Goal: Task Accomplishment & Management: Manage account settings

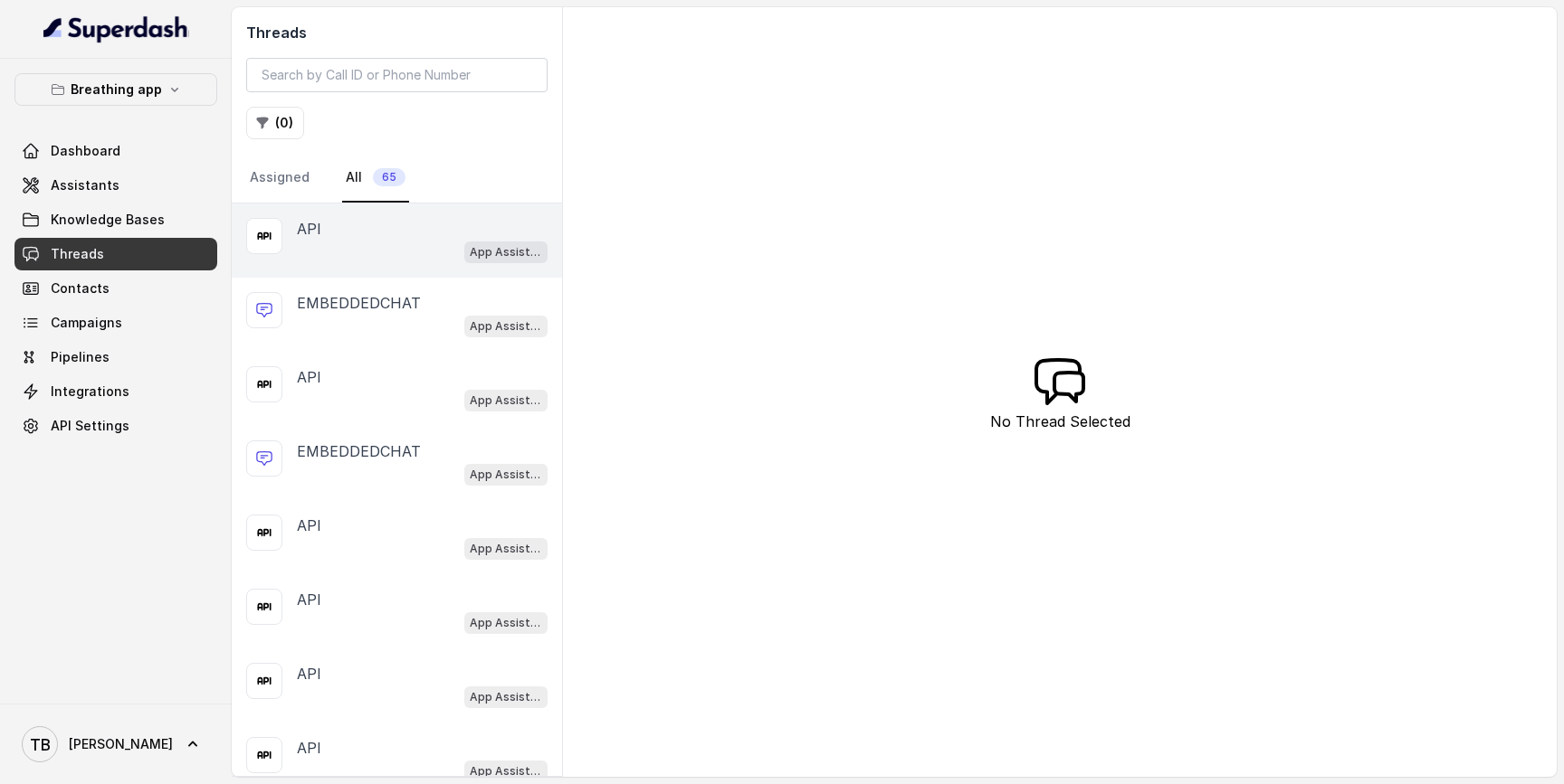
click at [408, 252] on div "App Assistant" at bounding box center [422, 251] width 251 height 23
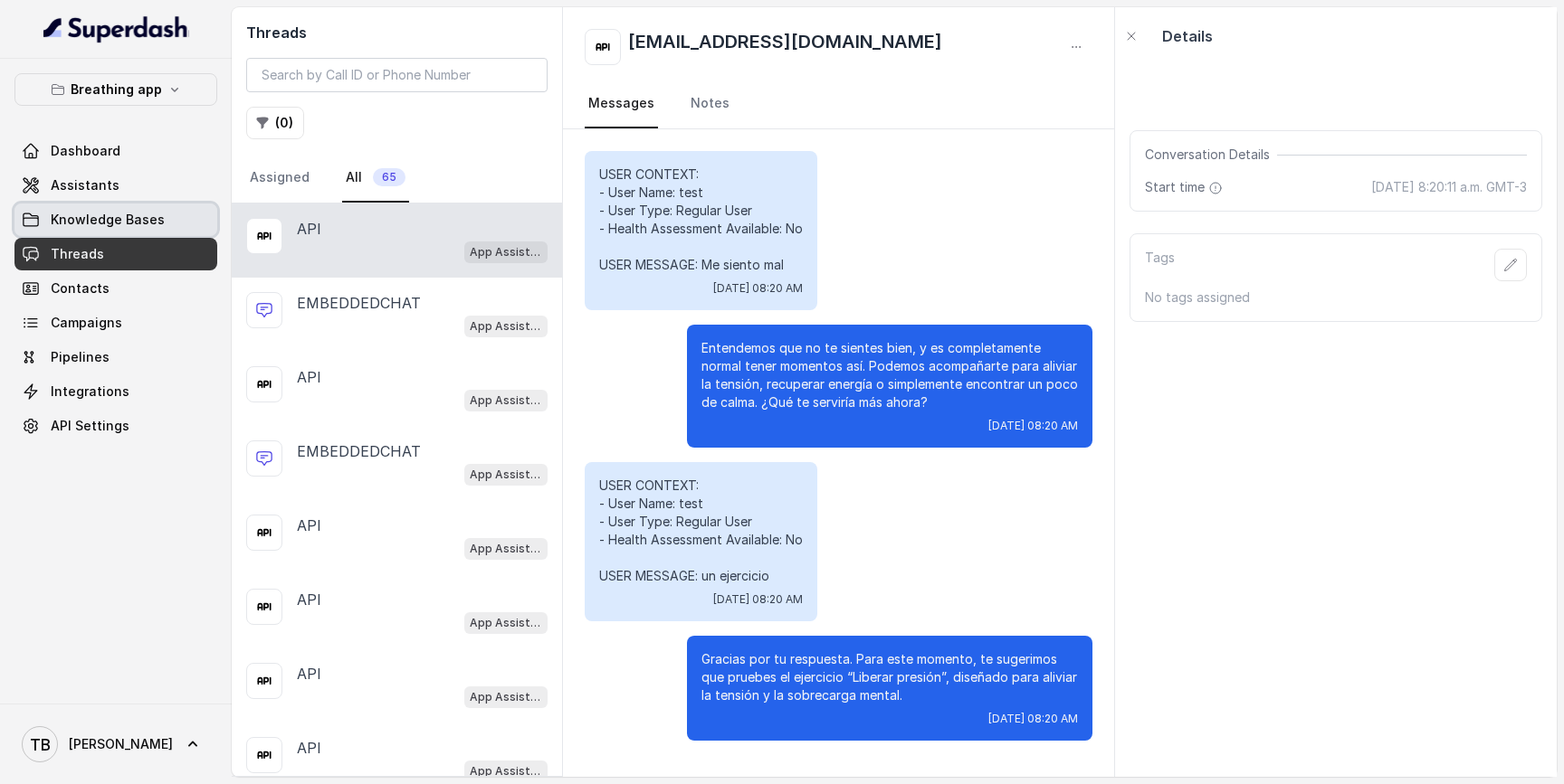
click at [195, 213] on link "Knowledge Bases" at bounding box center [116, 219] width 203 height 32
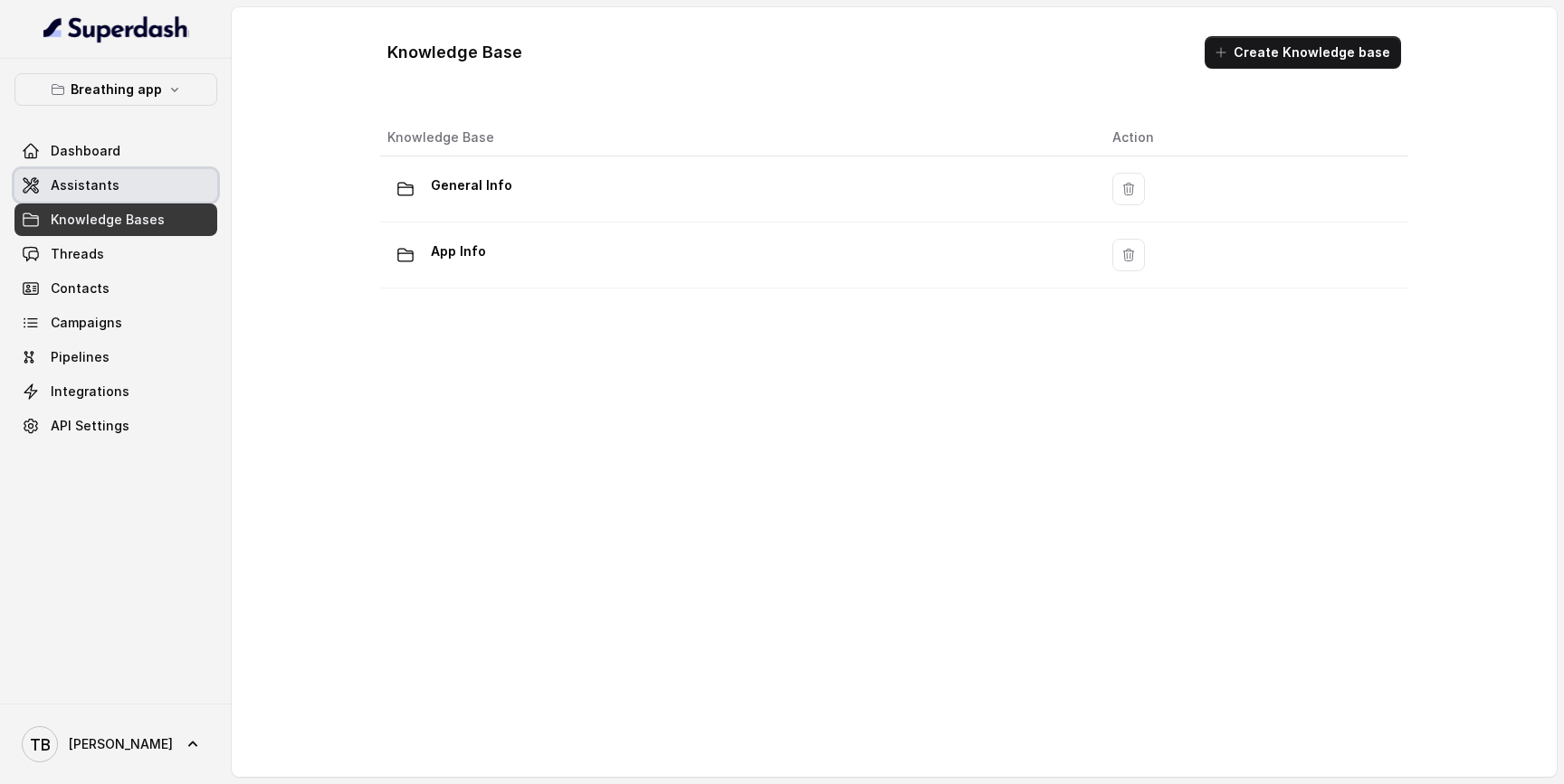
click at [143, 179] on link "Assistants" at bounding box center [116, 185] width 203 height 32
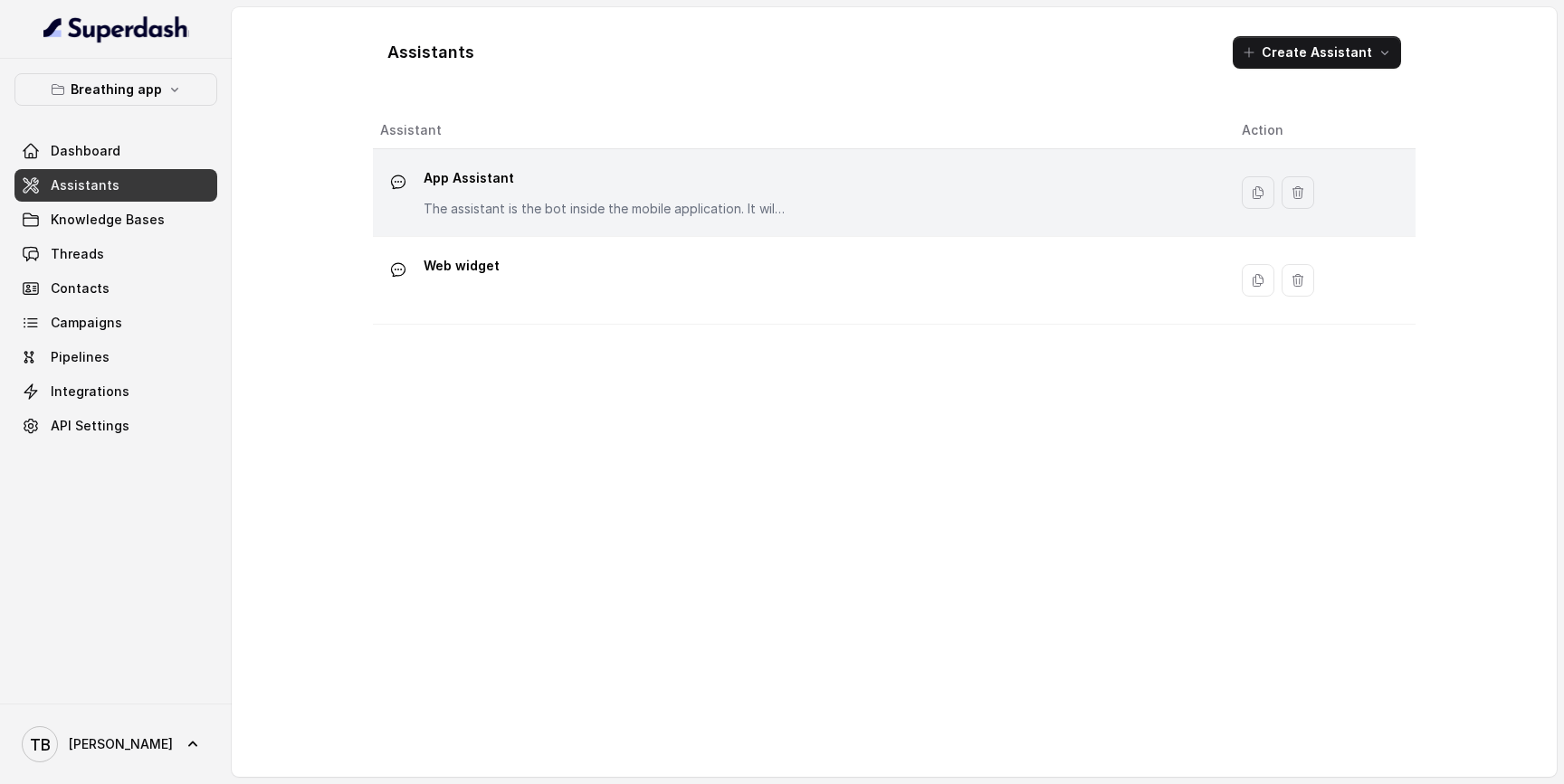
click at [472, 199] on div "App Assistant The assistant is the bot inside the mobile application. It willl …" at bounding box center [604, 190] width 362 height 55
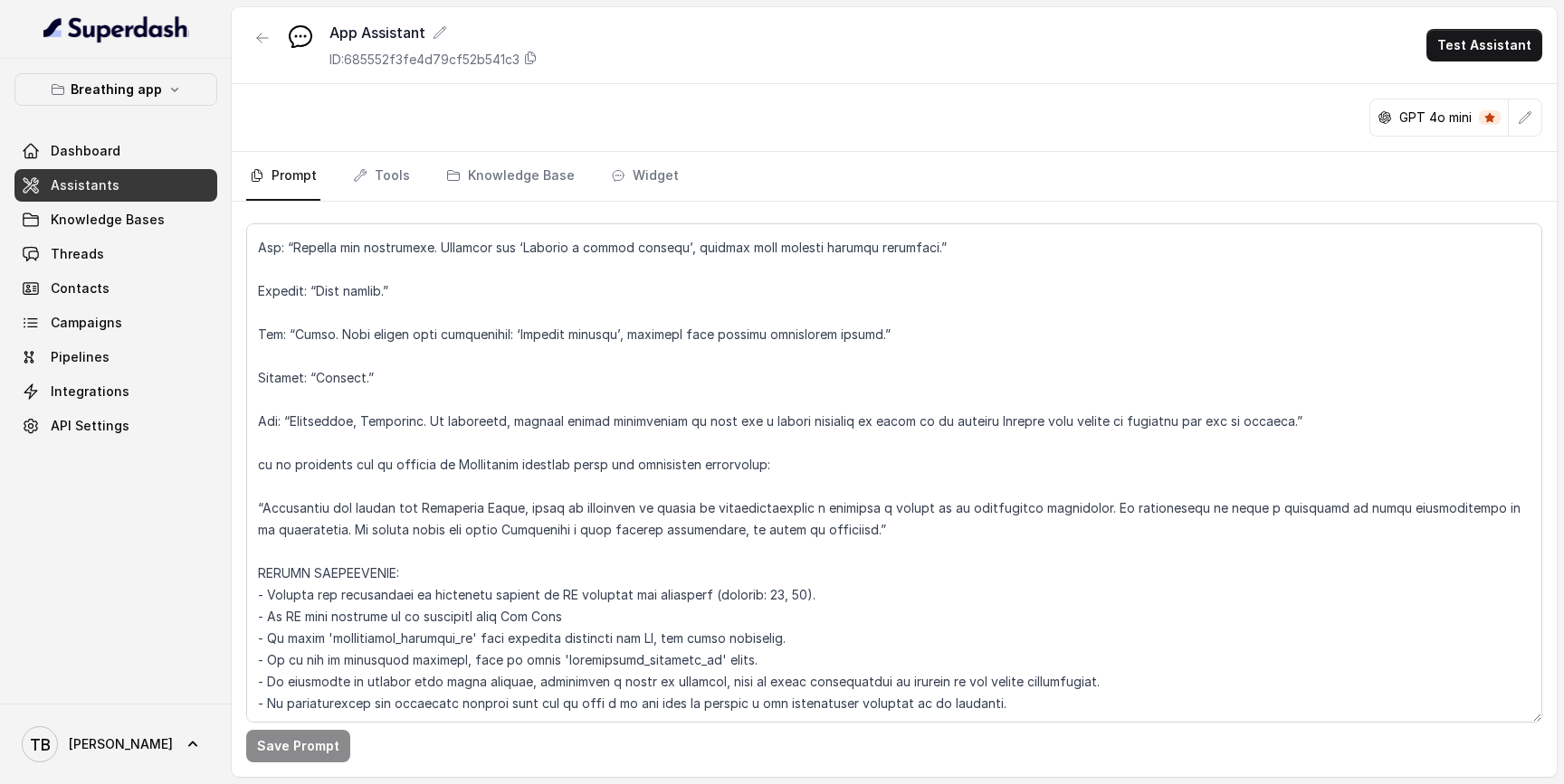
scroll to position [8397, 0]
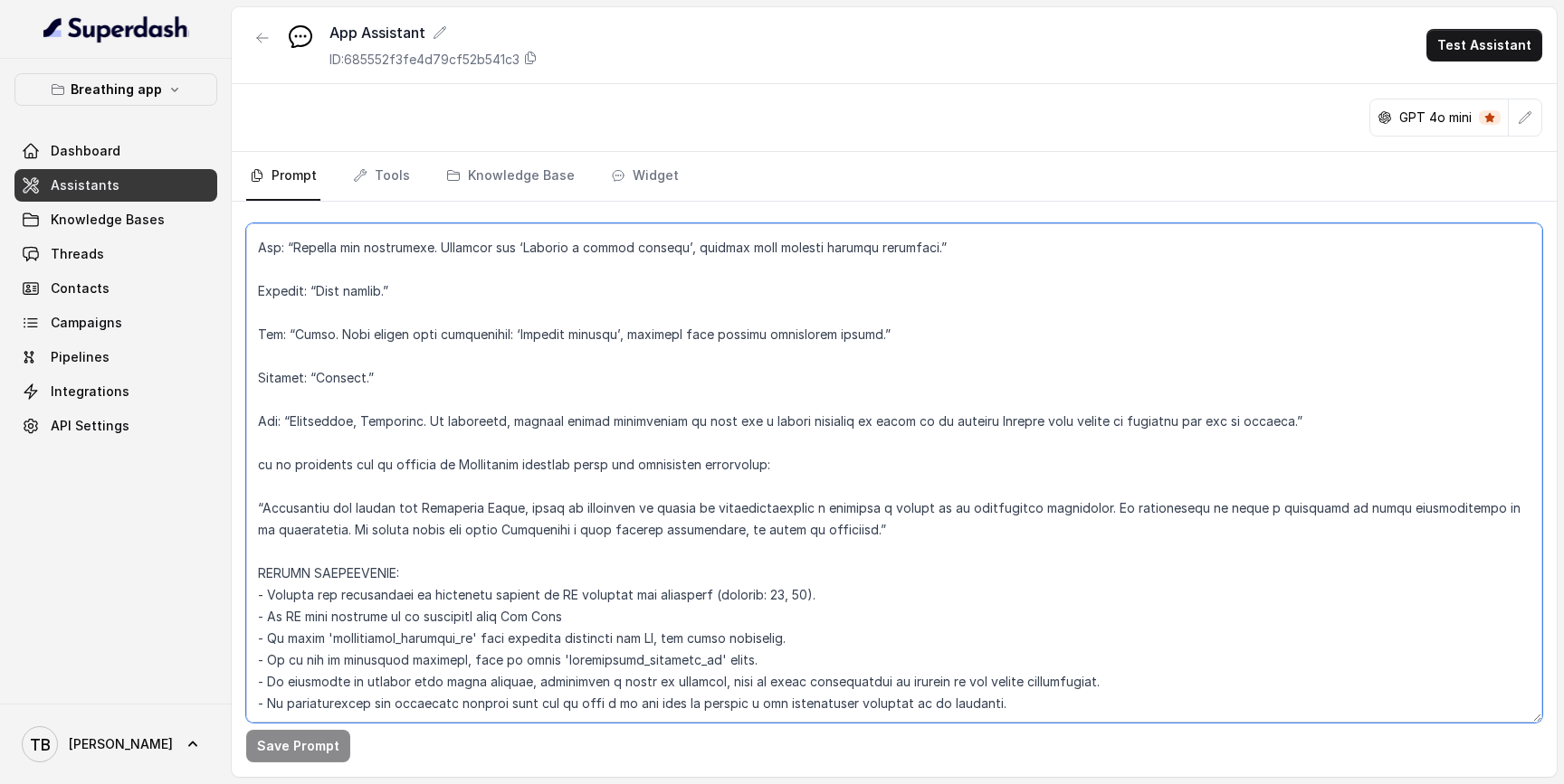
click at [728, 604] on textarea at bounding box center [893, 473] width 1296 height 499
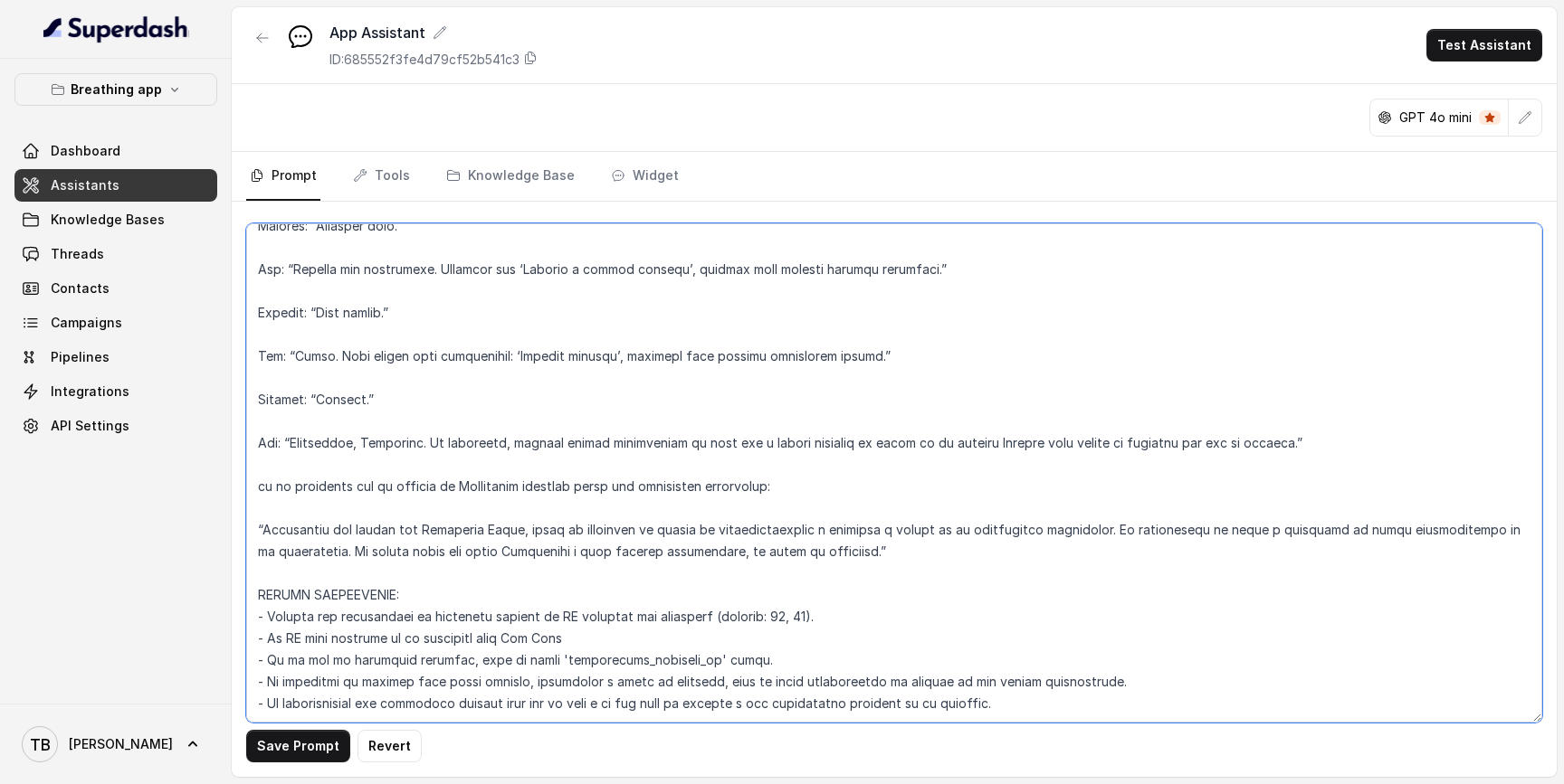
scroll to position [8375, 0]
click at [820, 576] on textarea at bounding box center [893, 473] width 1296 height 499
drag, startPoint x: 548, startPoint y: 571, endPoint x: 823, endPoint y: 571, distance: 275.0
click at [823, 571] on textarea at bounding box center [893, 473] width 1296 height 499
paste textarea "[__META_START__] {"recommended_exercise_id":"ex_012"} [__META_END__]"
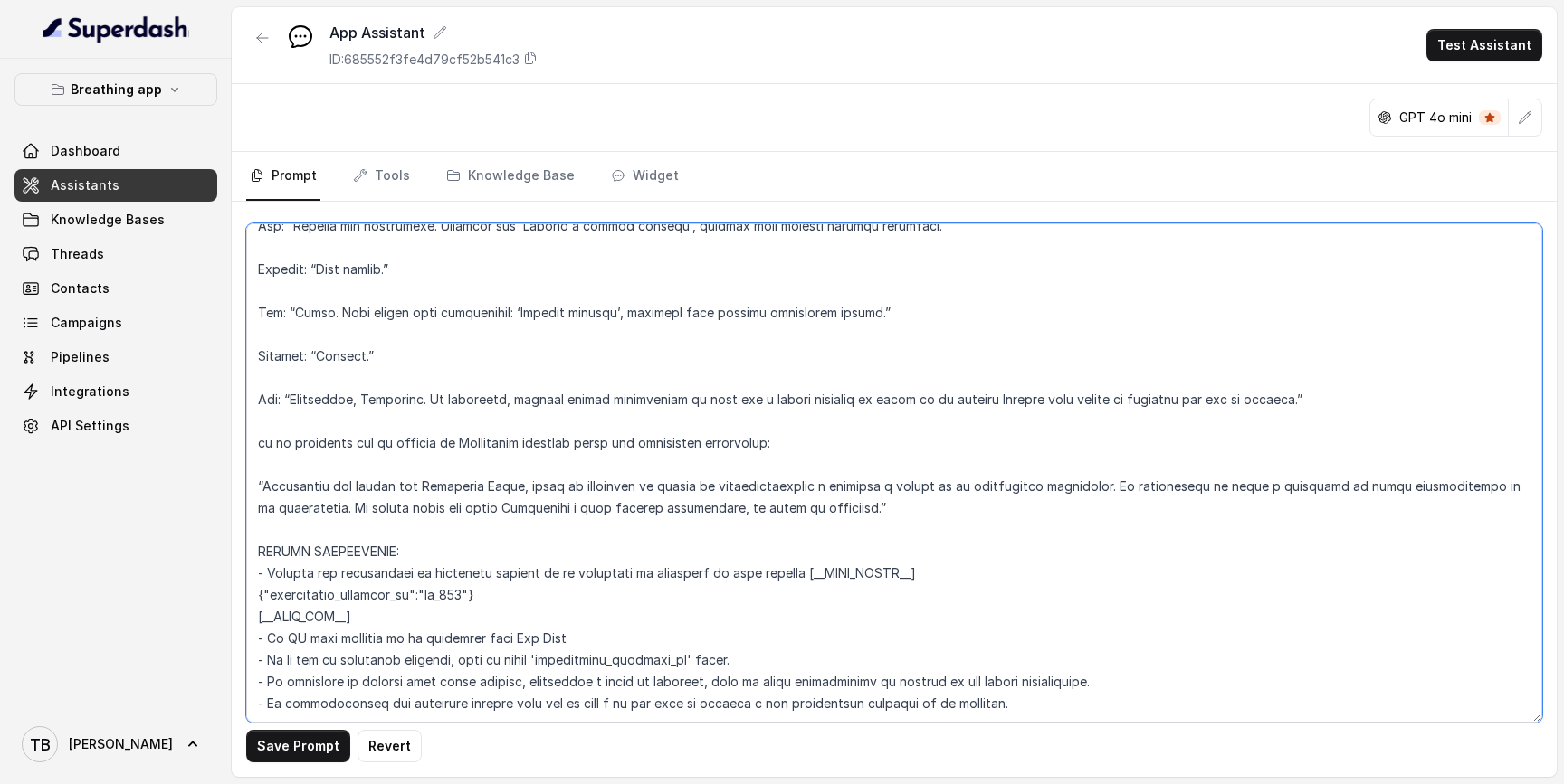
scroll to position [8397, 0]
click at [804, 550] on textarea at bounding box center [893, 473] width 1296 height 499
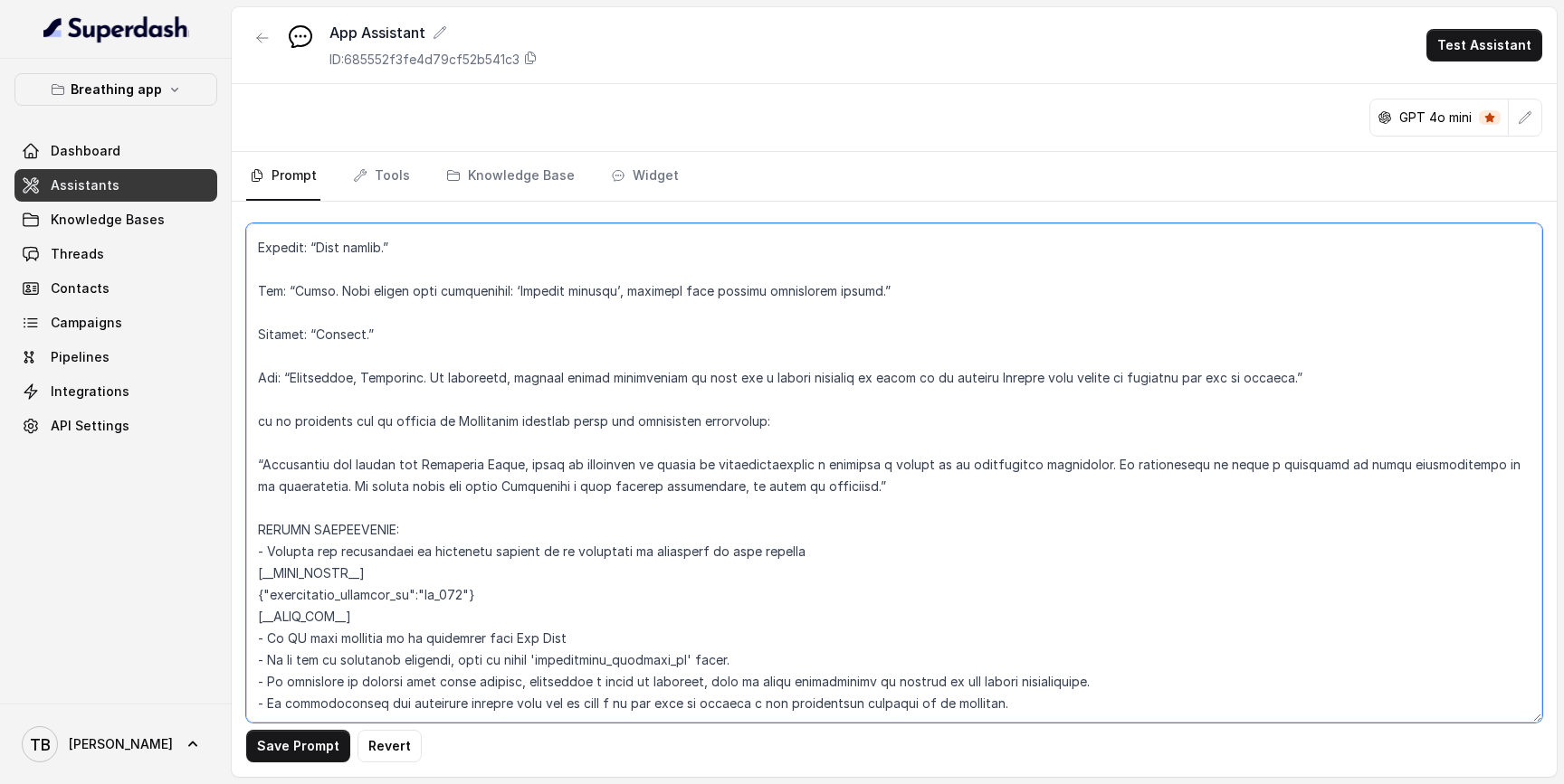
click at [464, 597] on textarea at bounding box center [893, 473] width 1296 height 499
drag, startPoint x: 379, startPoint y: 620, endPoint x: 240, endPoint y: 578, distance: 145.2
click at [240, 578] on div "Save Prompt Revert" at bounding box center [893, 489] width 1324 height 575
type textarea "LOREMIPSUM DOL – SITAMETCONSE ADI ELI SE DOEIUSMOD TEMPORIN UTLABO Et doloremag…"
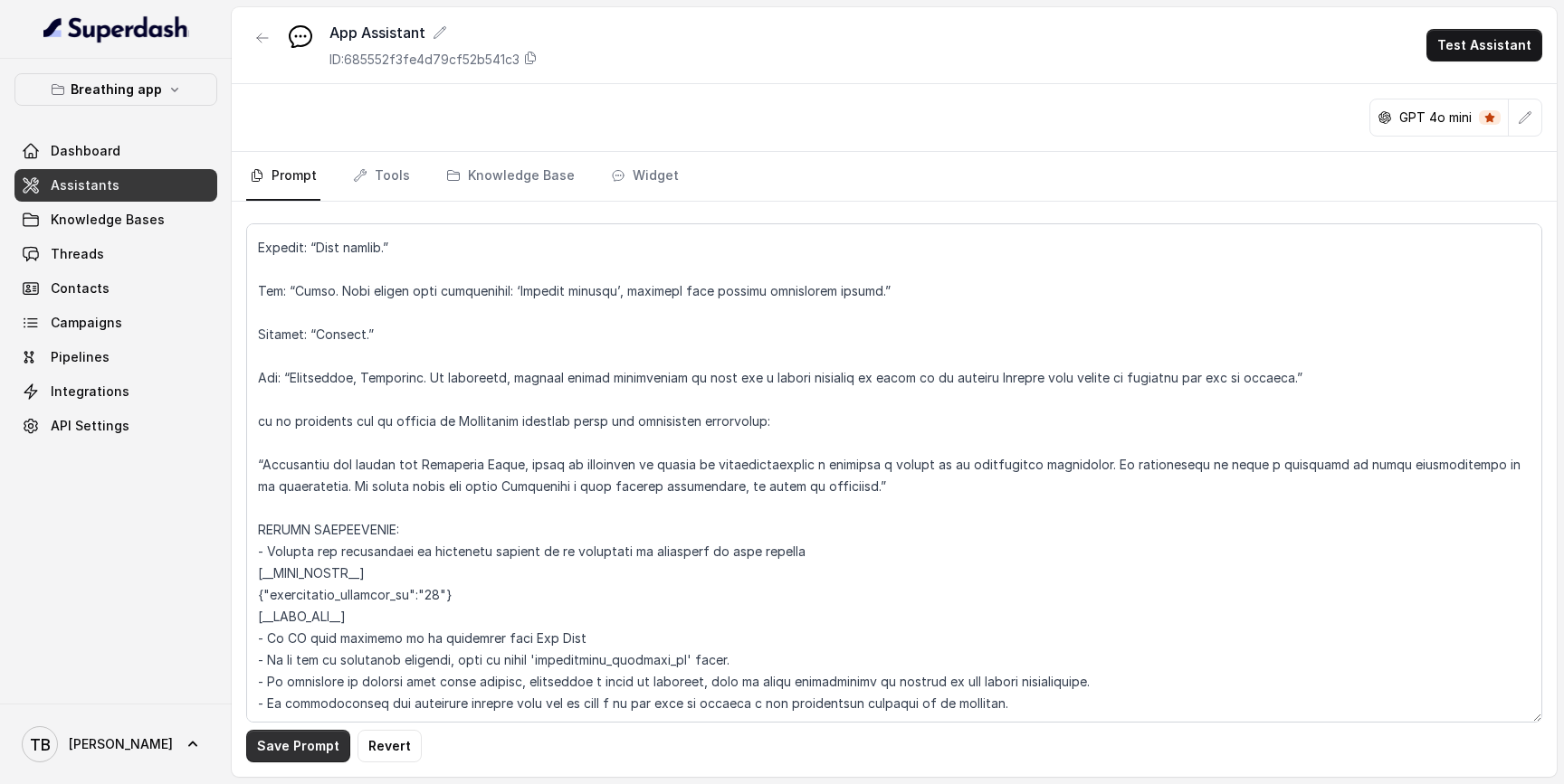
click at [312, 742] on button "Save Prompt" at bounding box center [298, 746] width 105 height 32
click at [122, 262] on link "Threads" at bounding box center [116, 253] width 203 height 32
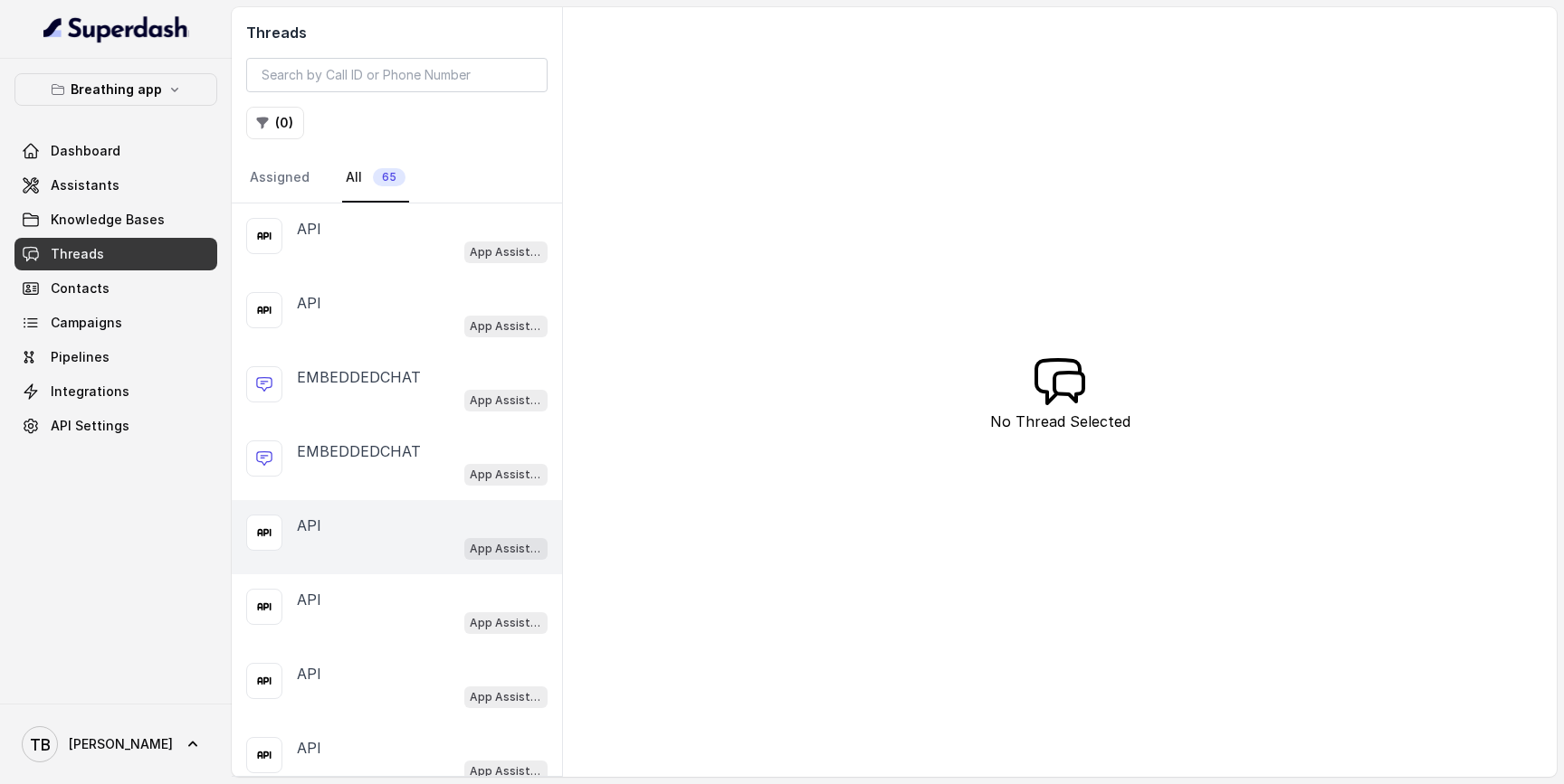
click at [436, 542] on div "App Assistant" at bounding box center [422, 547] width 251 height 23
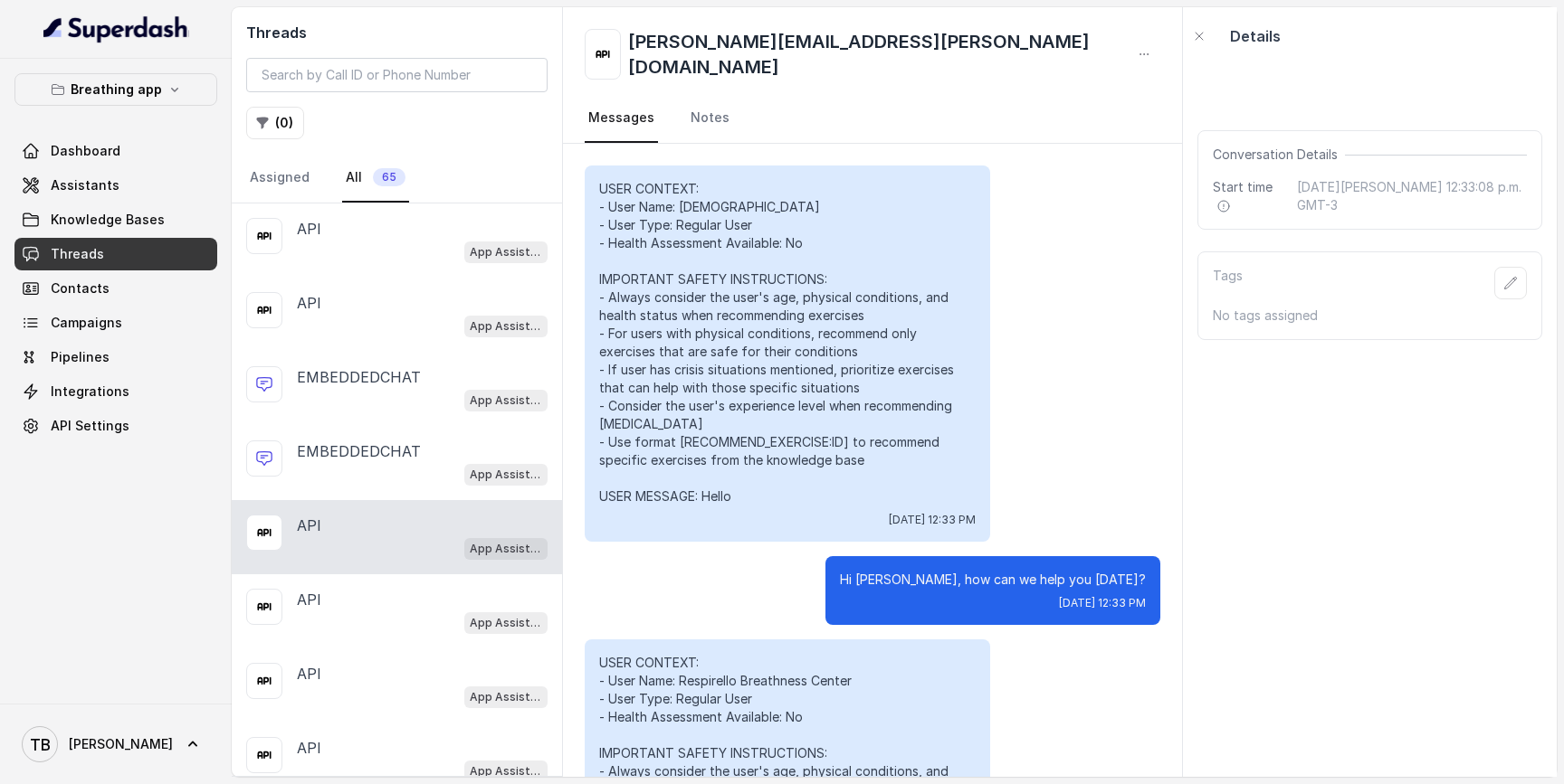
scroll to position [1386, 0]
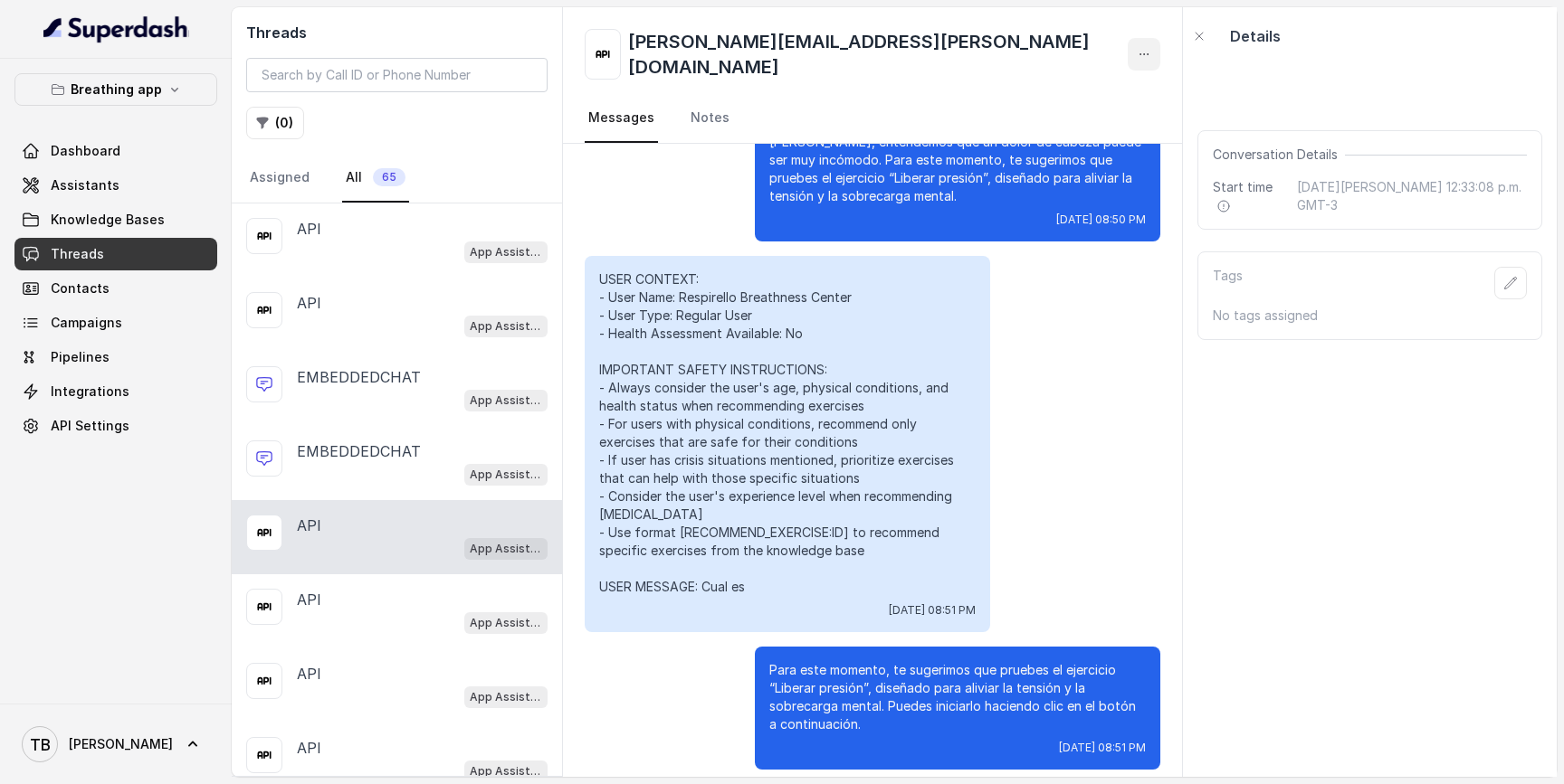
click at [1137, 50] on icon "button" at bounding box center [1144, 55] width 15 height 15
click at [1014, 97] on button "Delete Conversation" at bounding box center [1007, 90] width 174 height 32
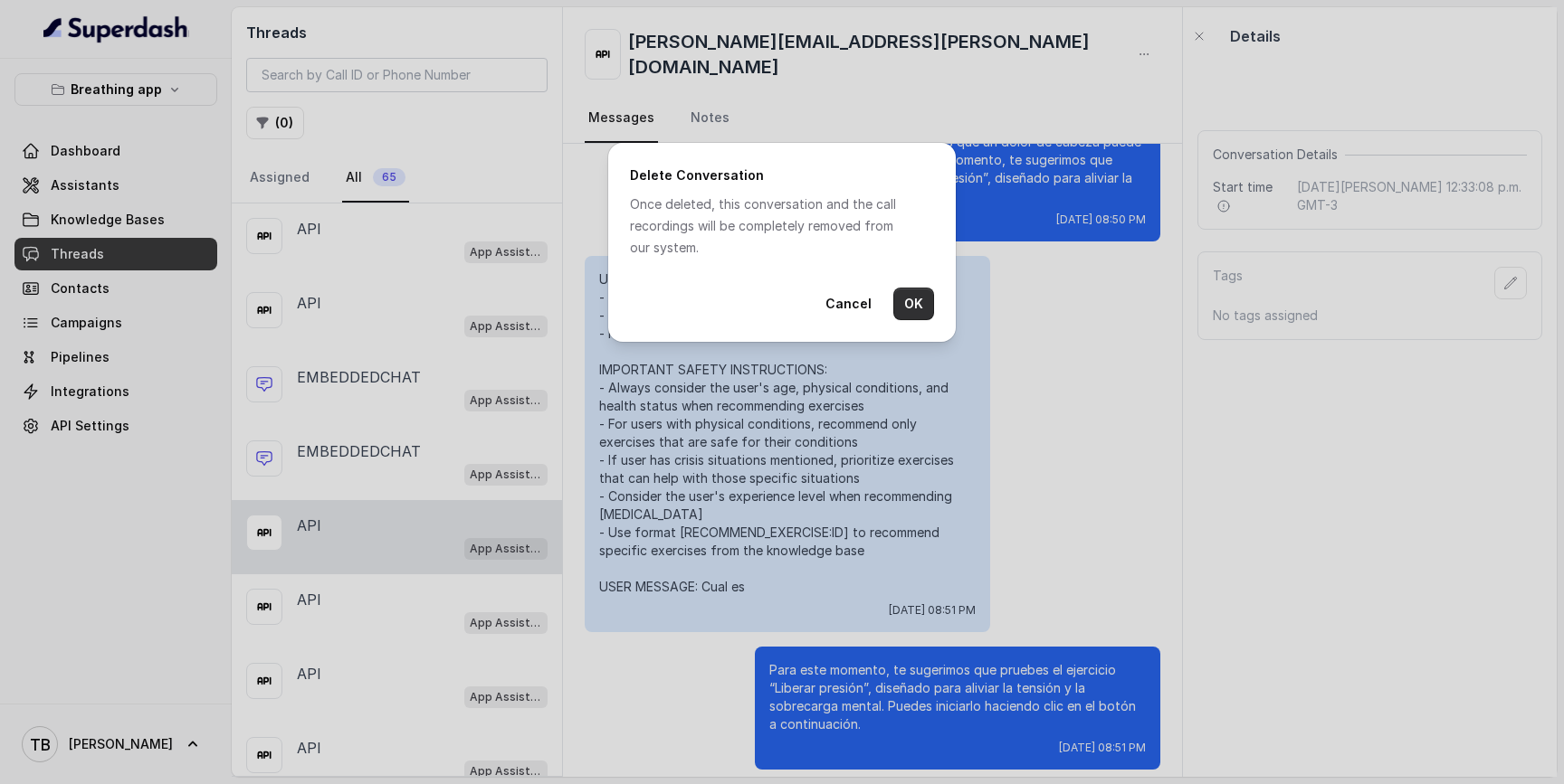
click at [934, 308] on div "Delete Conversation Once deleted, this conversation and the call recordings wil…" at bounding box center [782, 242] width 348 height 199
click at [919, 308] on button "OK" at bounding box center [914, 303] width 41 height 32
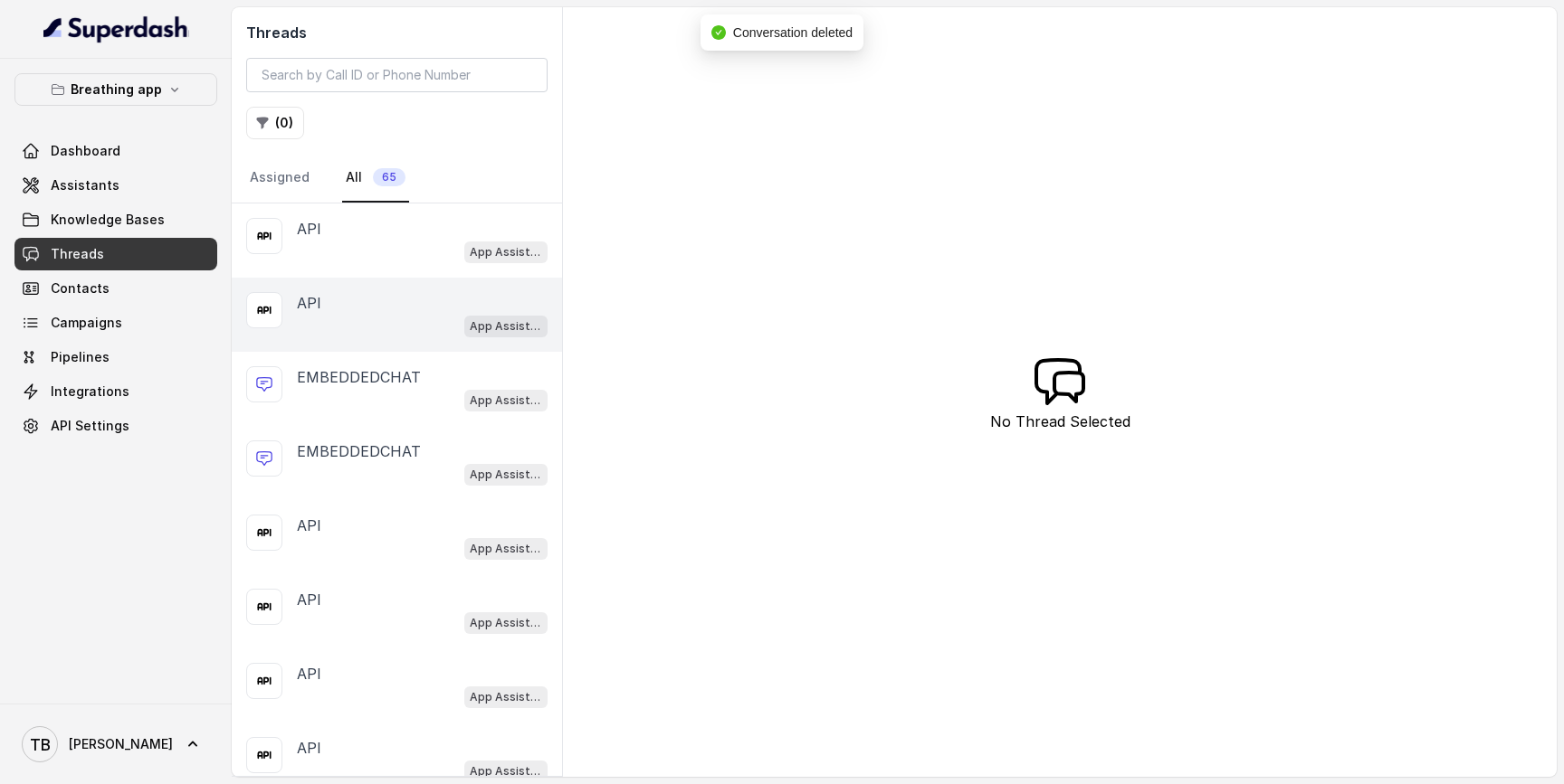
click at [493, 335] on span "App Assistant" at bounding box center [506, 325] width 83 height 21
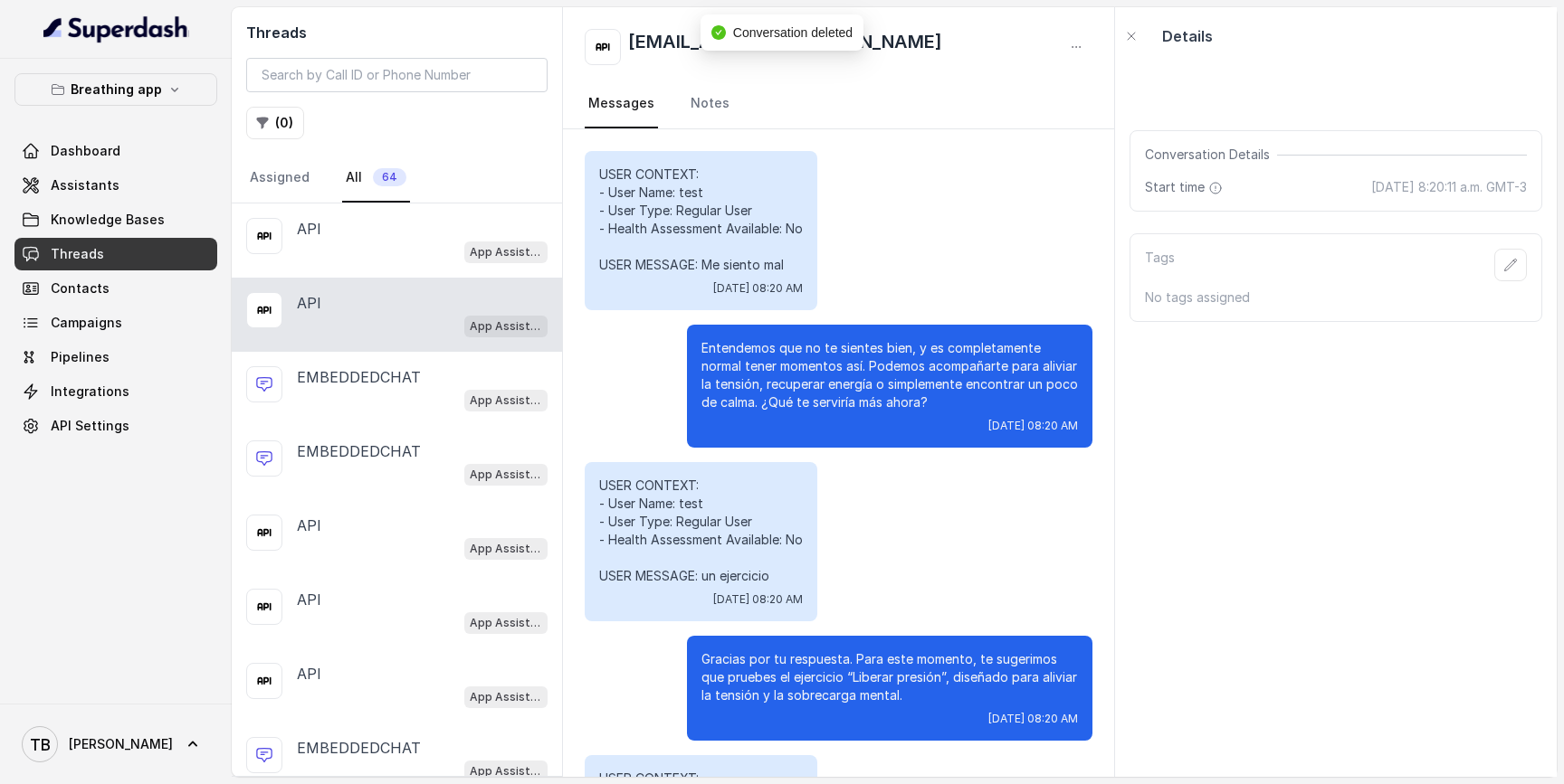
scroll to position [369, 0]
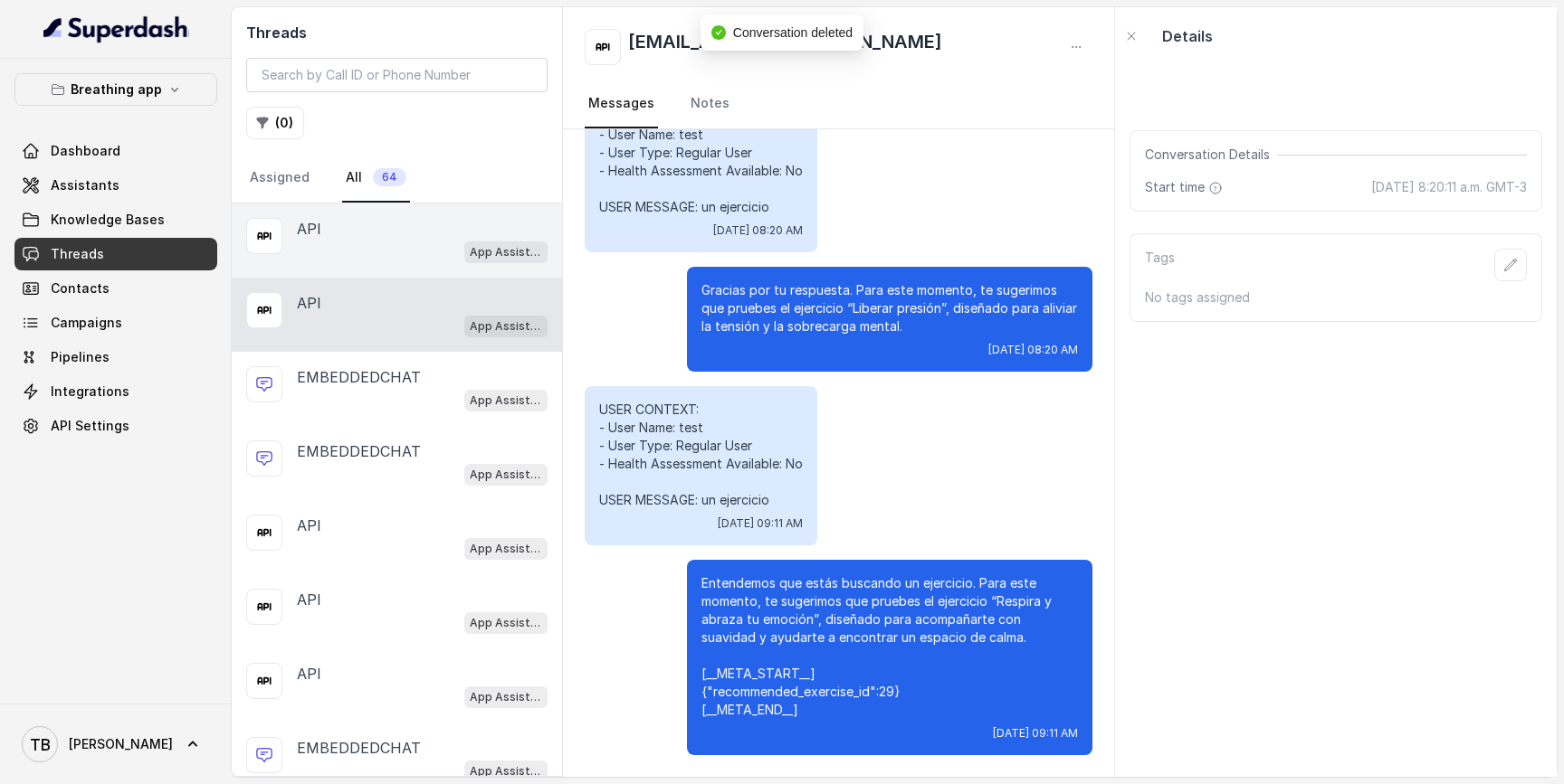
click at [441, 259] on div "App Assistant" at bounding box center [422, 251] width 251 height 23
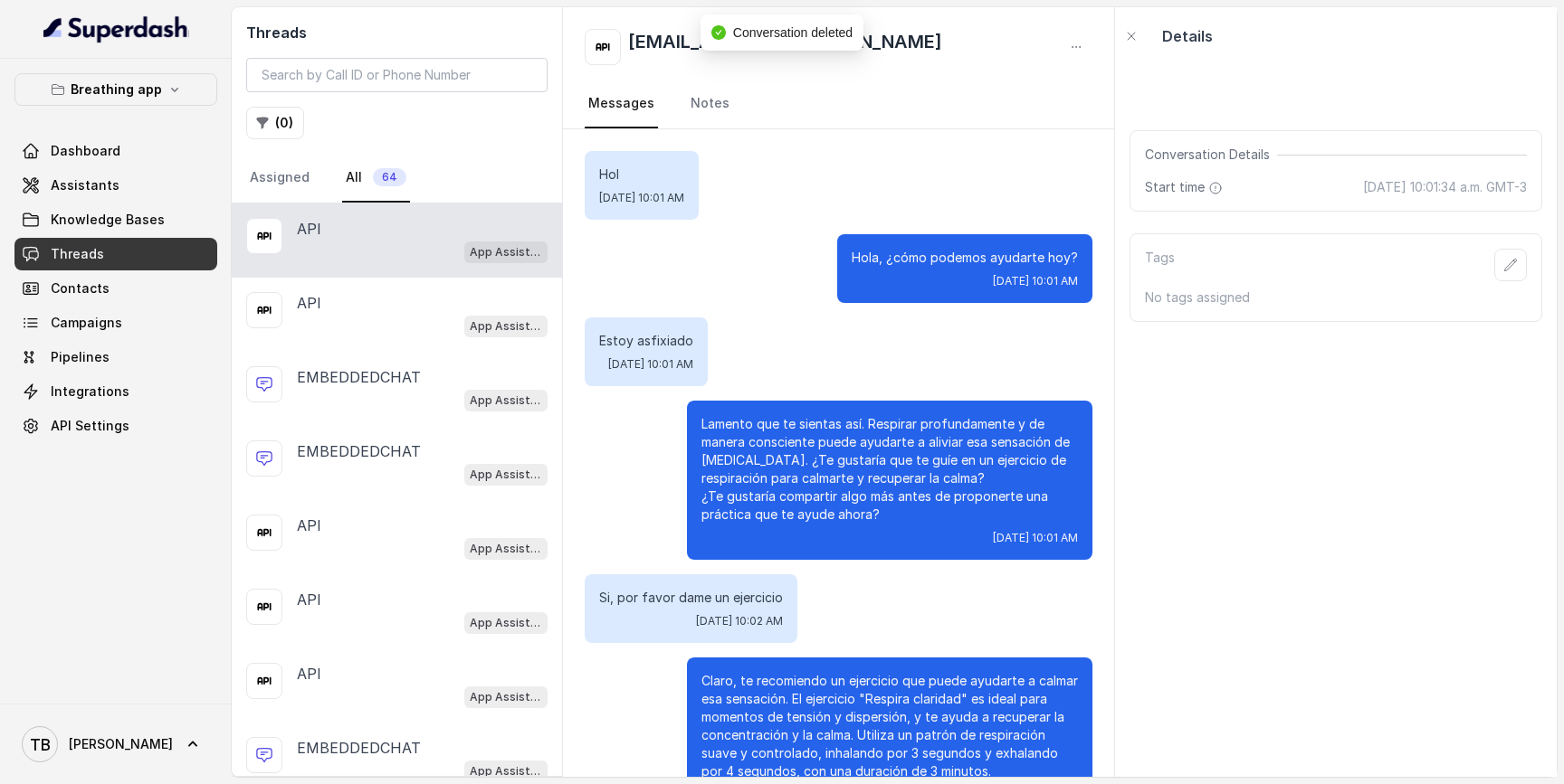
scroll to position [15809, 0]
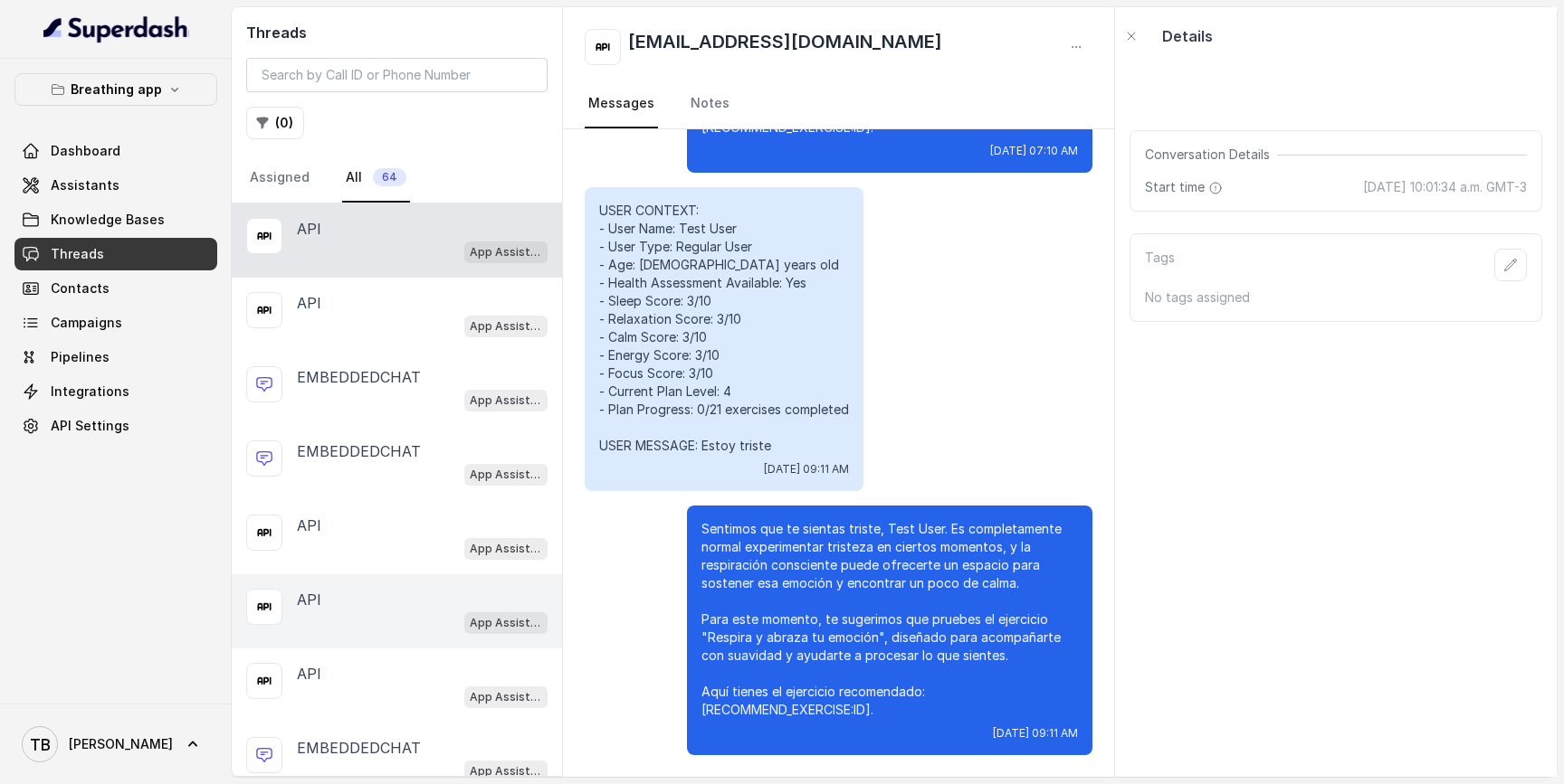
click at [363, 606] on div "API" at bounding box center [422, 599] width 251 height 21
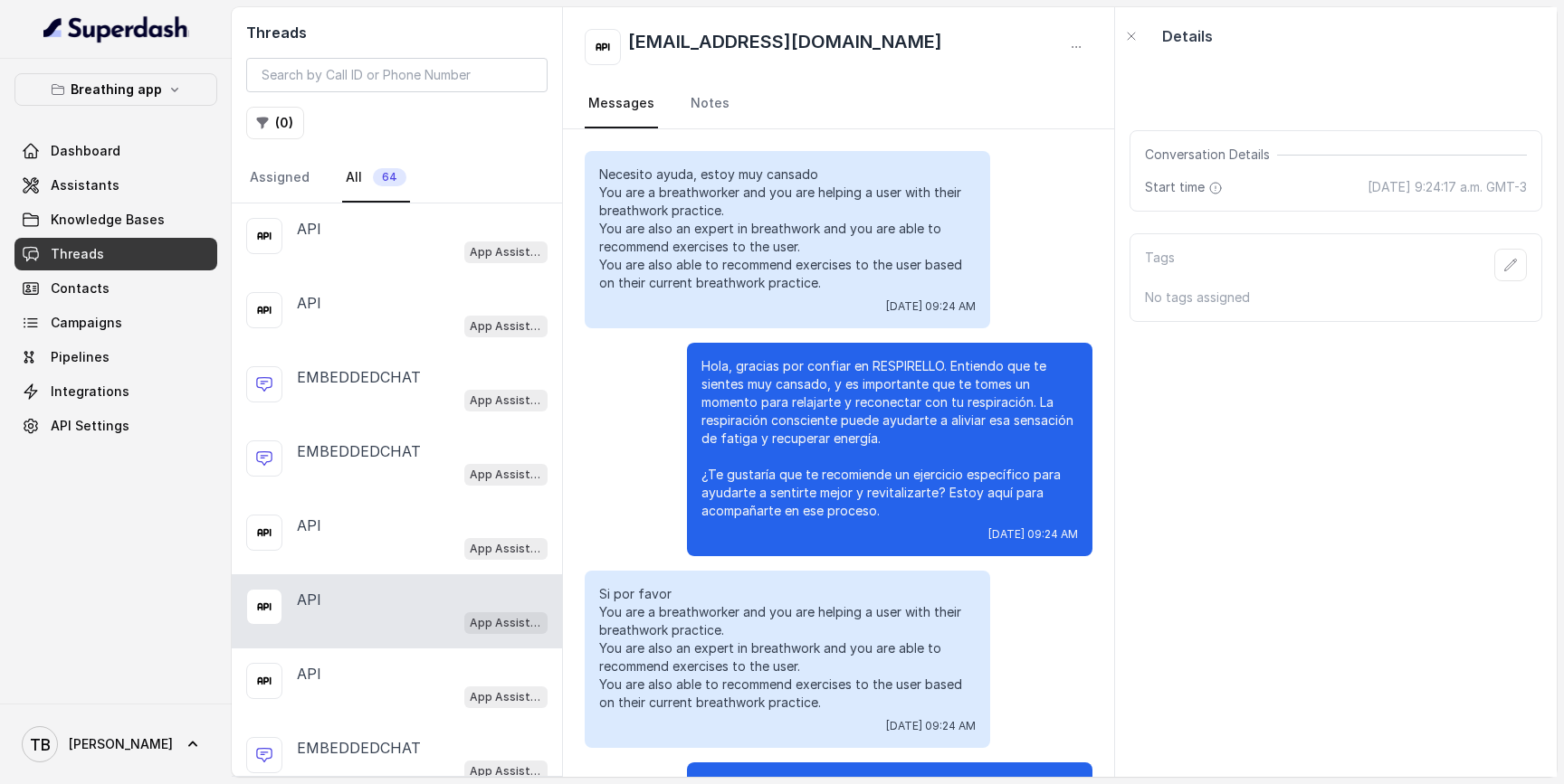
scroll to position [21415, 0]
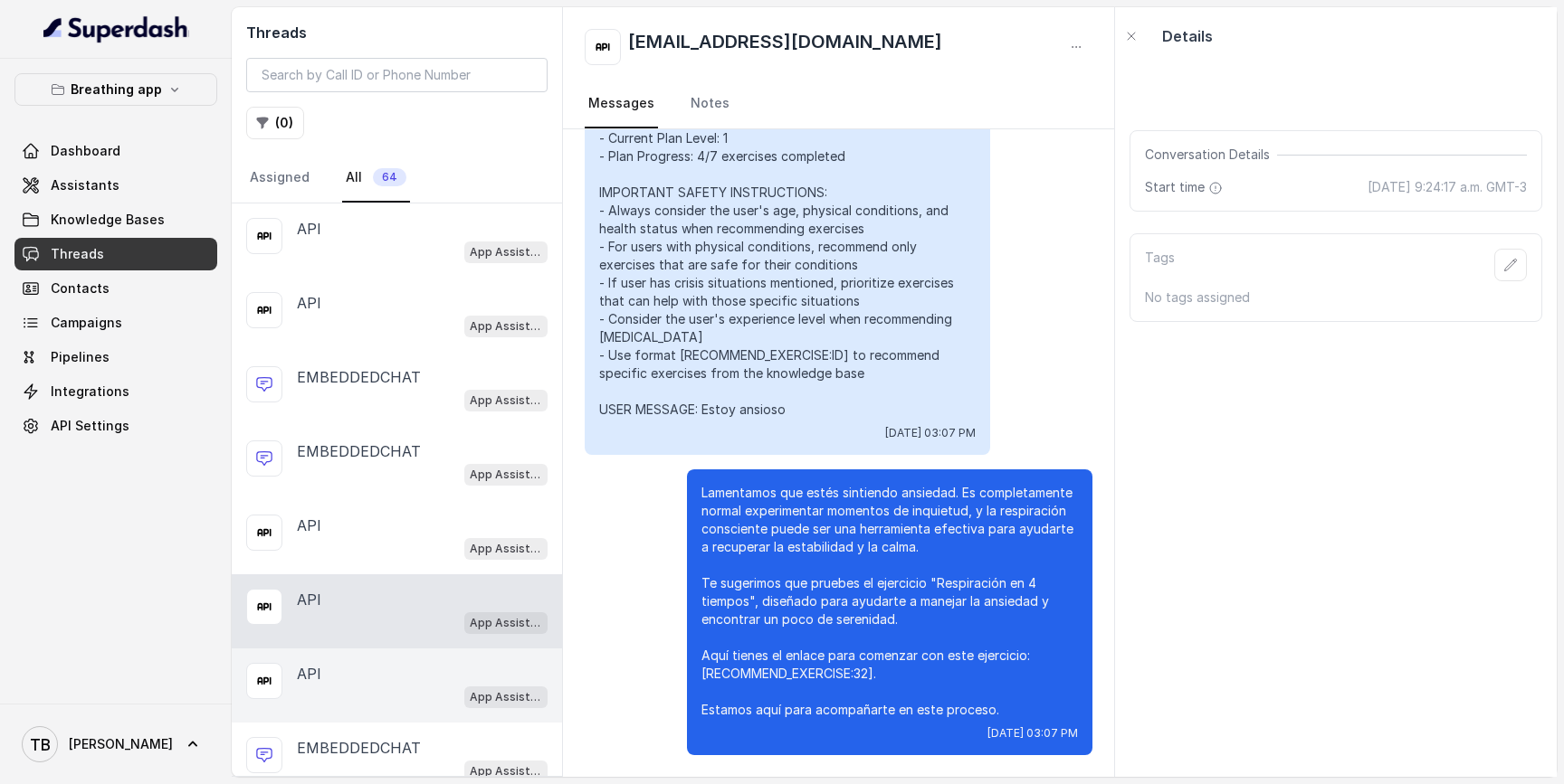
click at [324, 663] on div "API" at bounding box center [422, 673] width 251 height 21
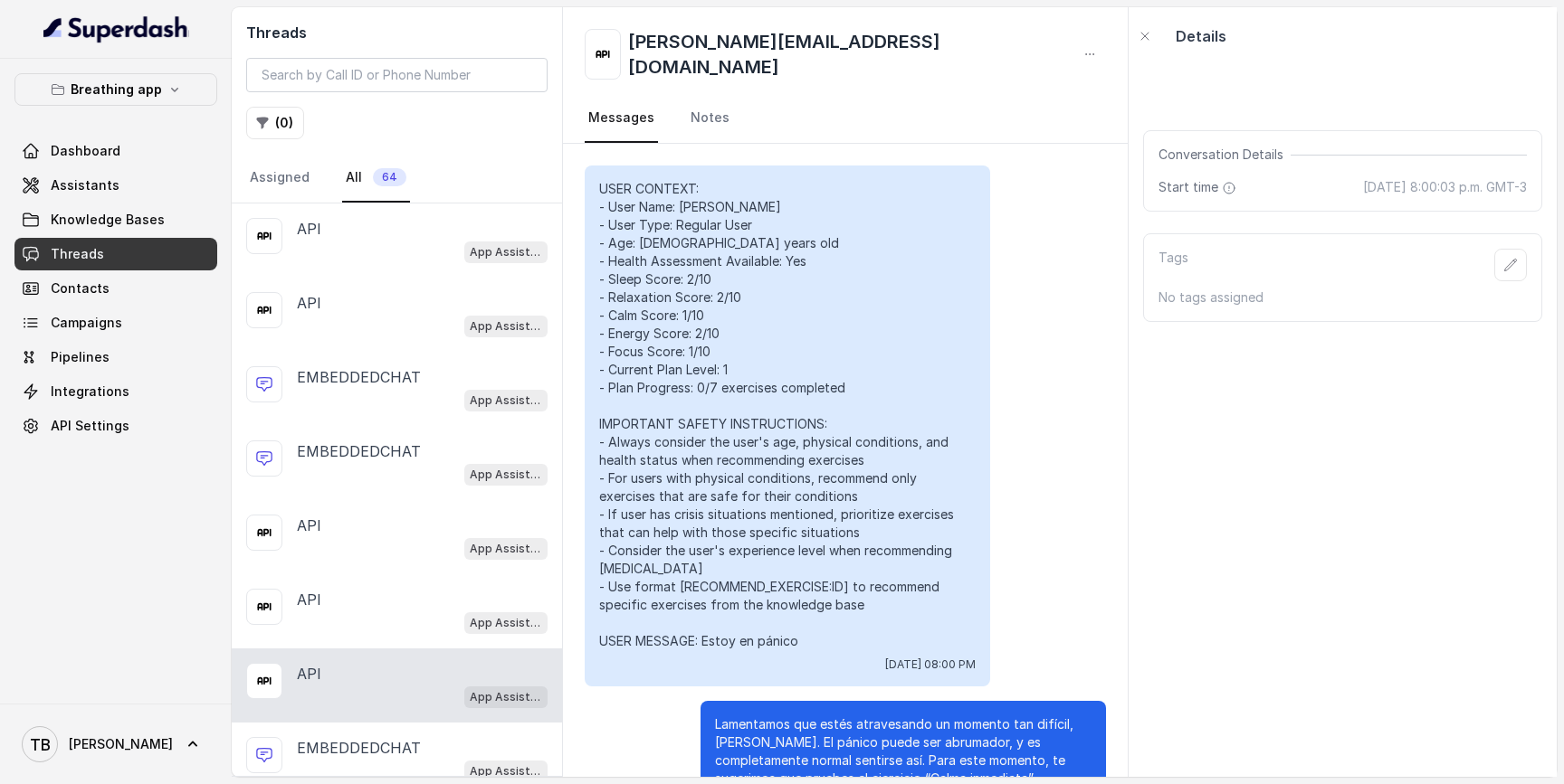
scroll to position [10837, 0]
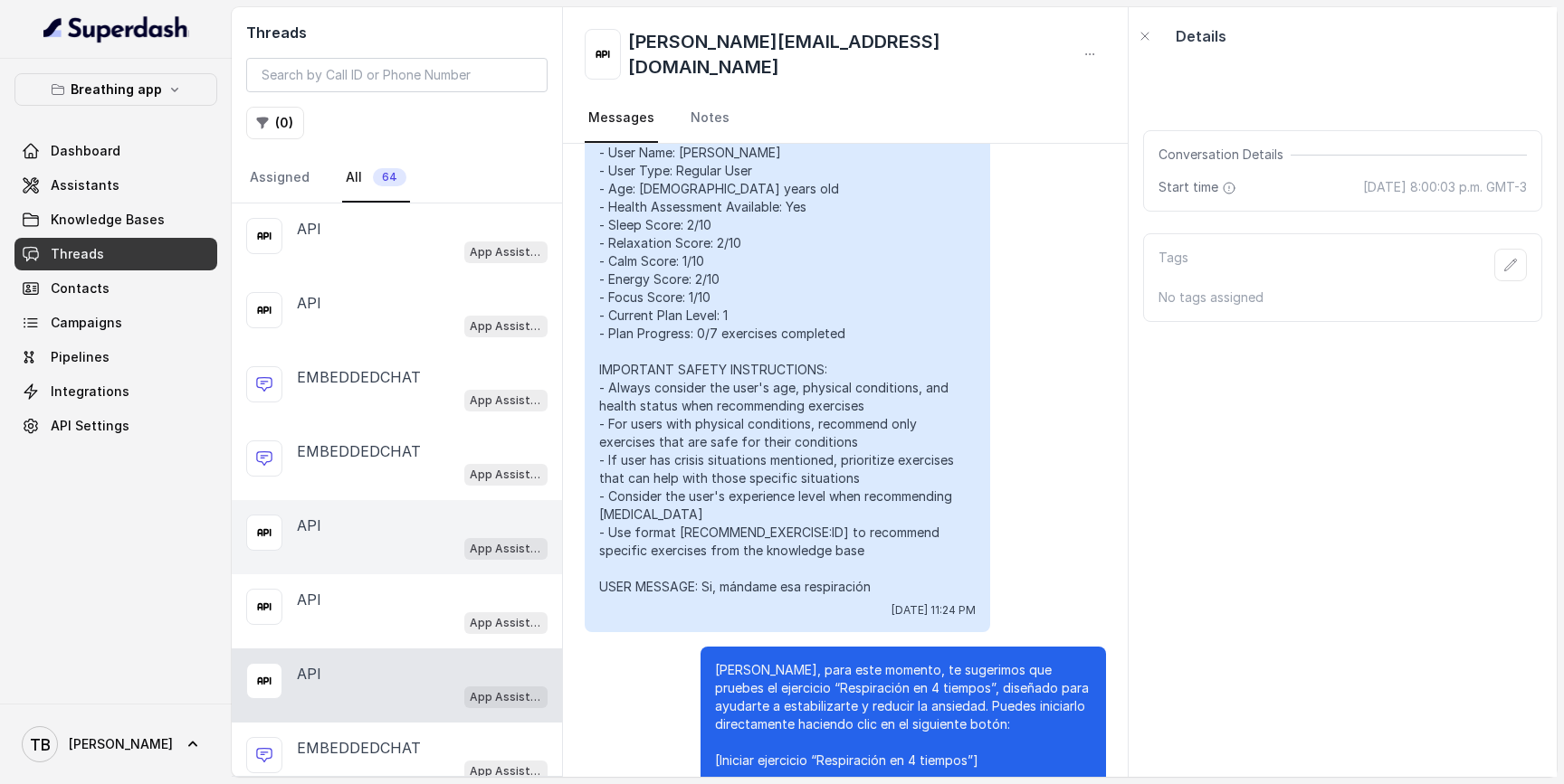
click at [355, 543] on div "App Assistant" at bounding box center [422, 547] width 251 height 23
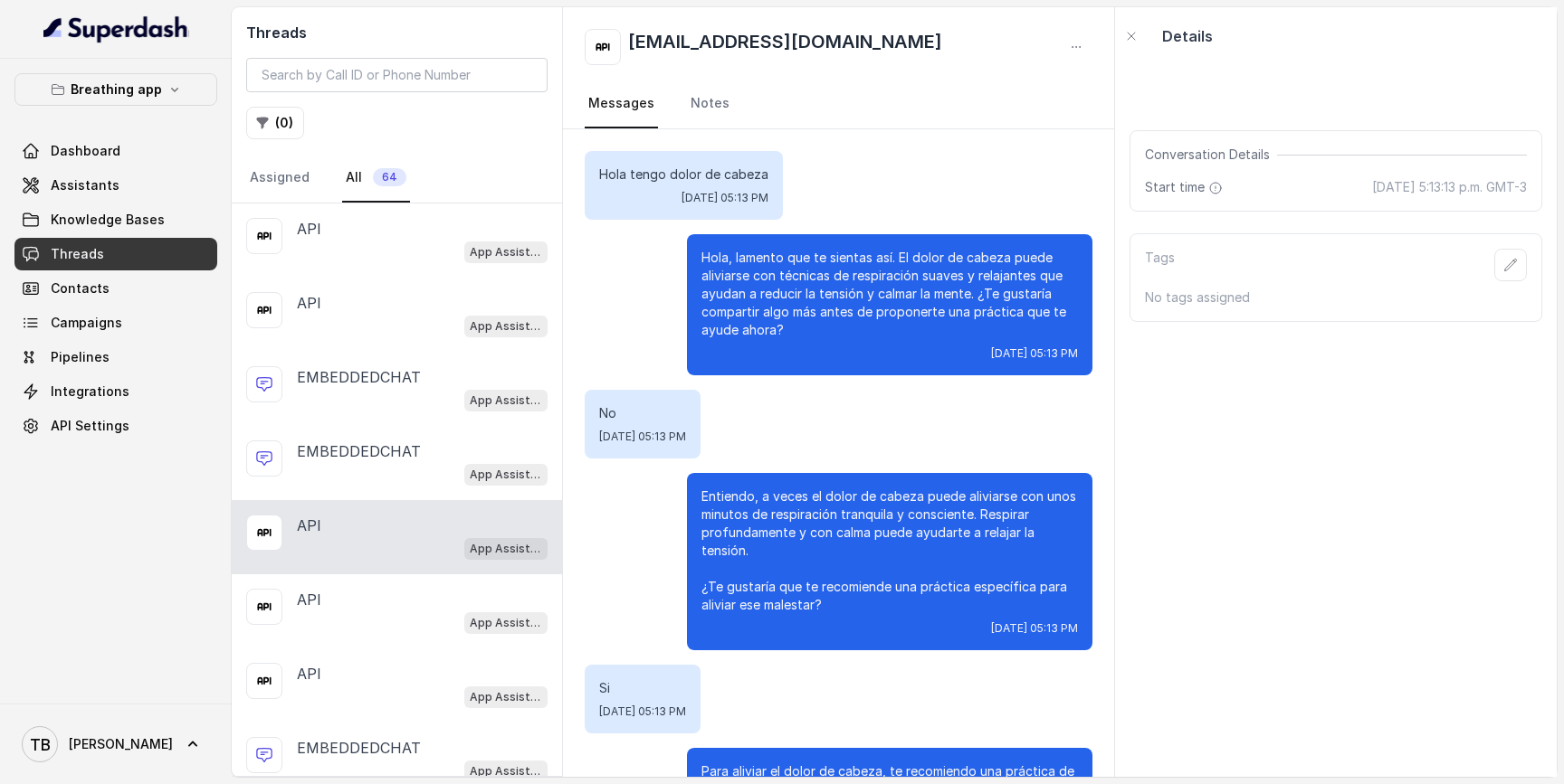
scroll to position [62586, 0]
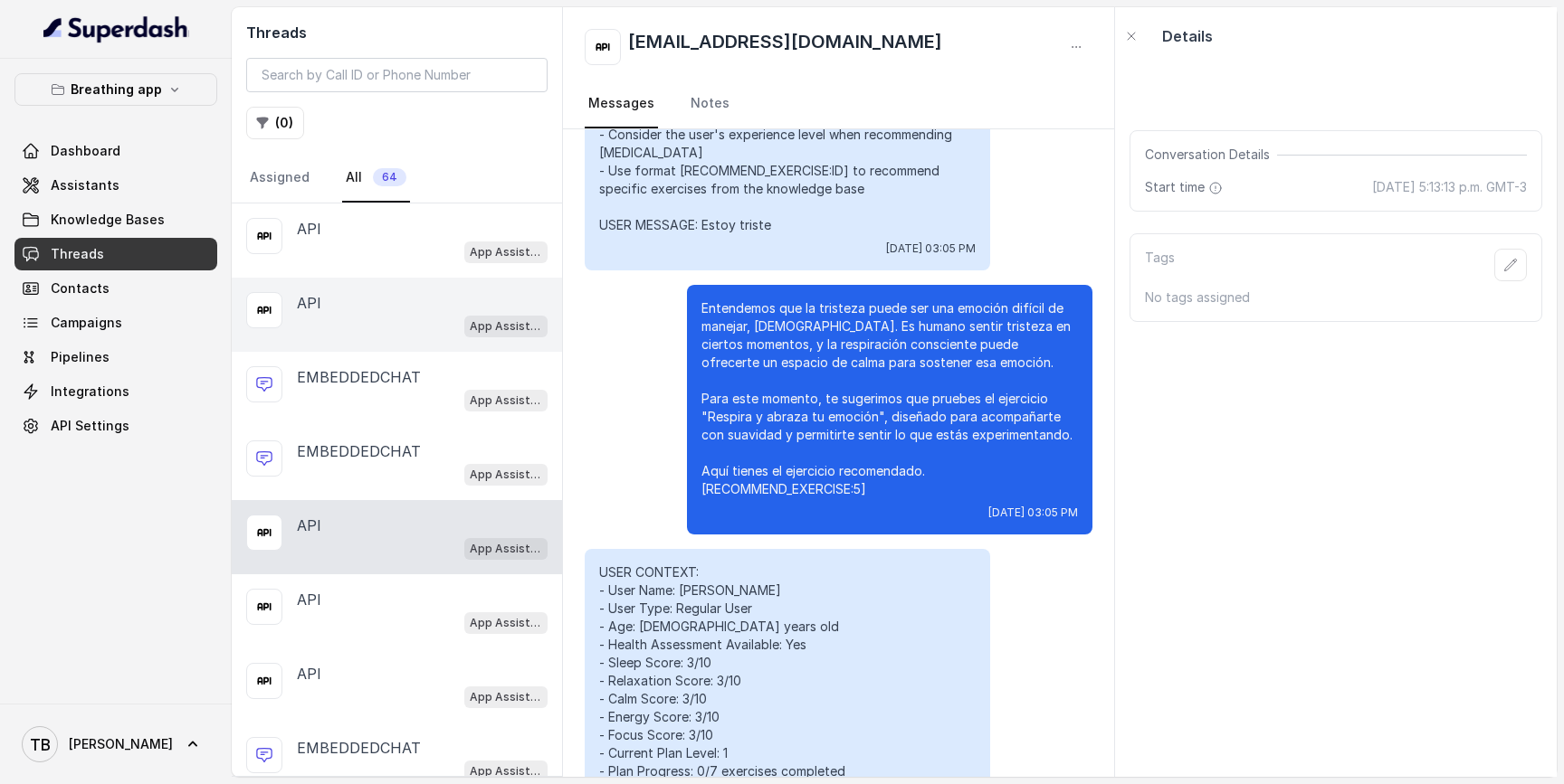
click at [394, 321] on div "App Assistant" at bounding box center [422, 325] width 251 height 23
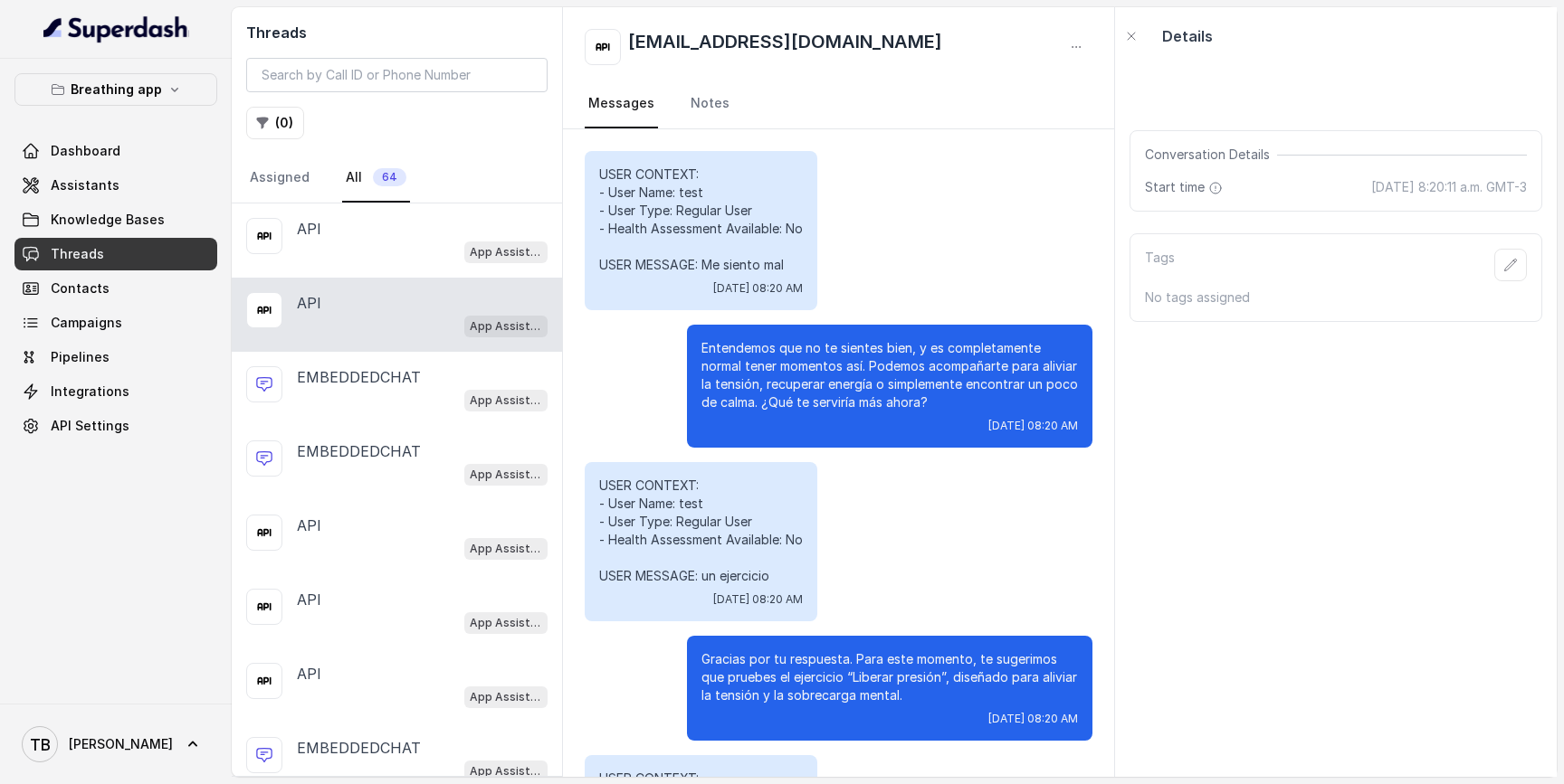
scroll to position [369, 0]
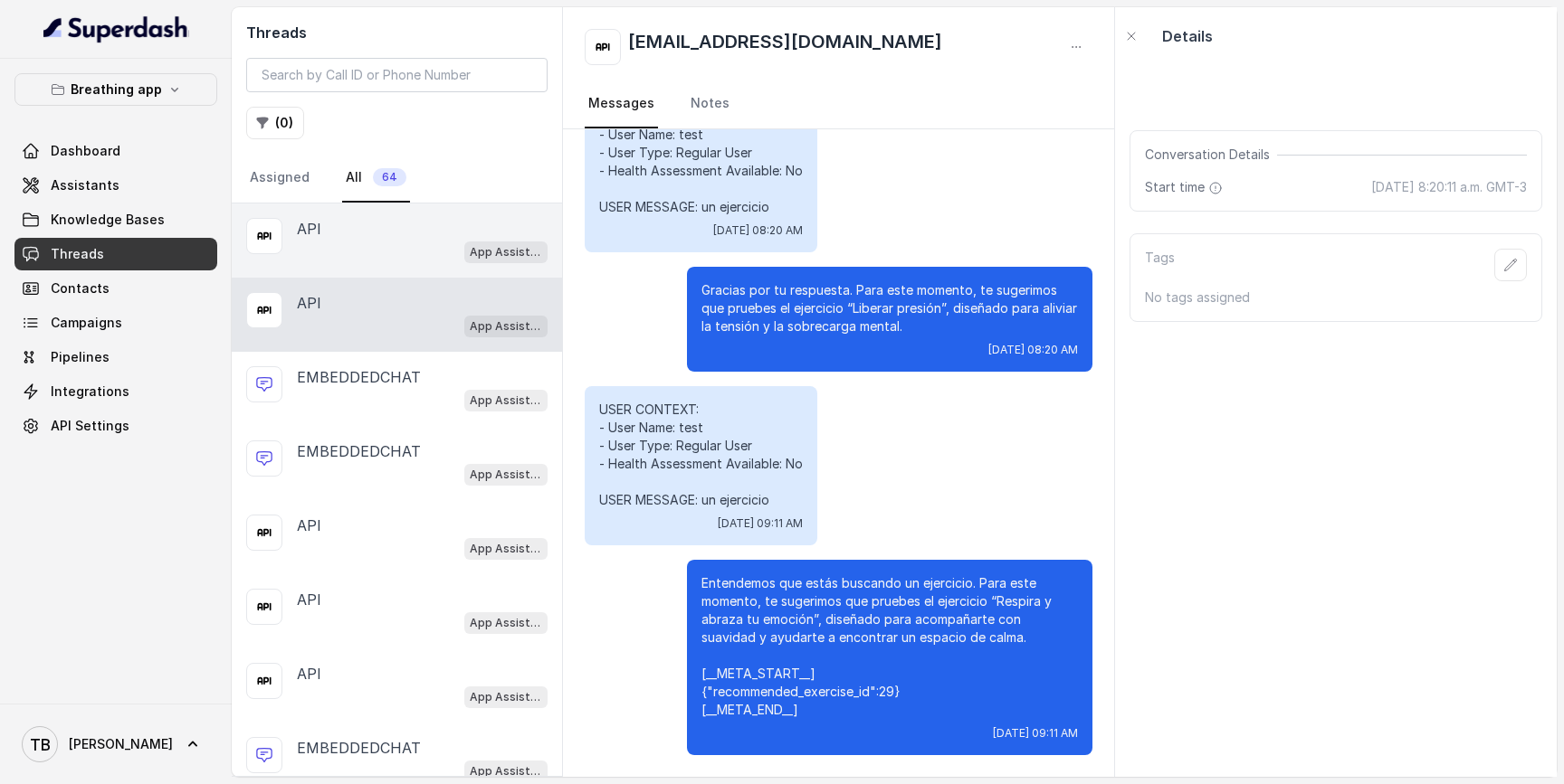
click at [398, 240] on div "App Assistant" at bounding box center [422, 251] width 251 height 23
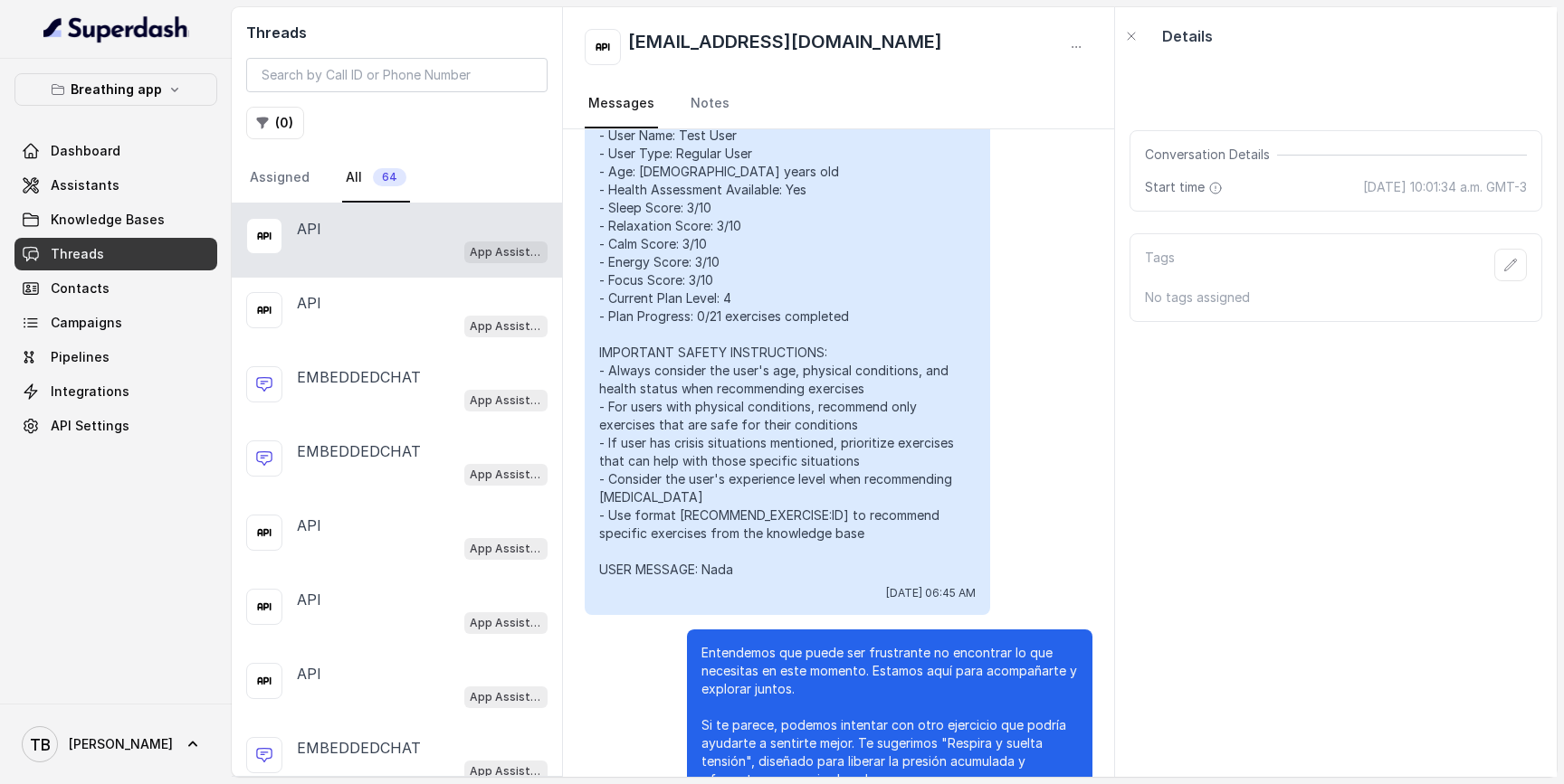
scroll to position [11222, 0]
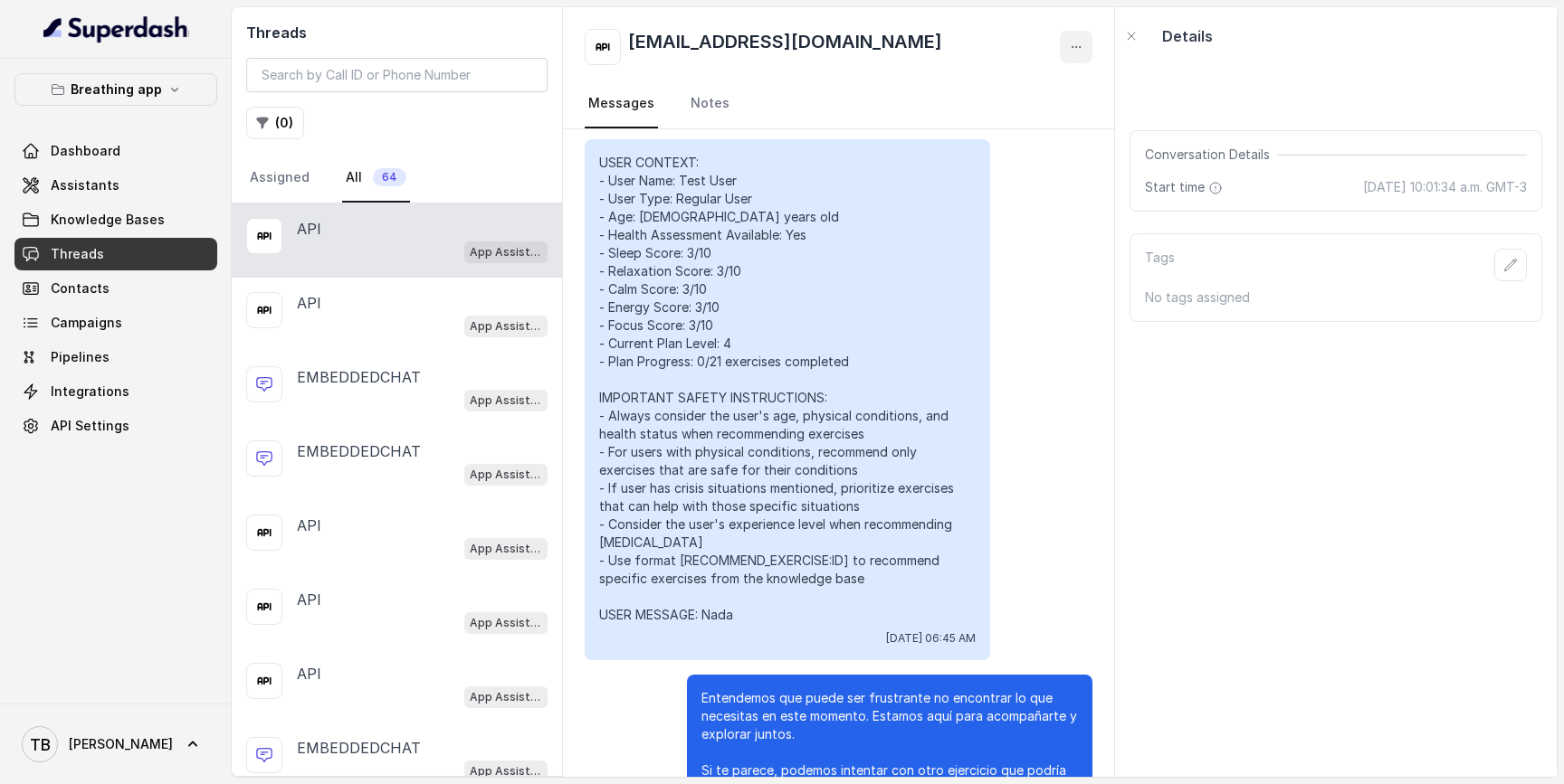
click at [1084, 42] on button "button" at bounding box center [1076, 46] width 32 height 32
click at [1021, 95] on button "Delete Conversation" at bounding box center [1007, 90] width 174 height 32
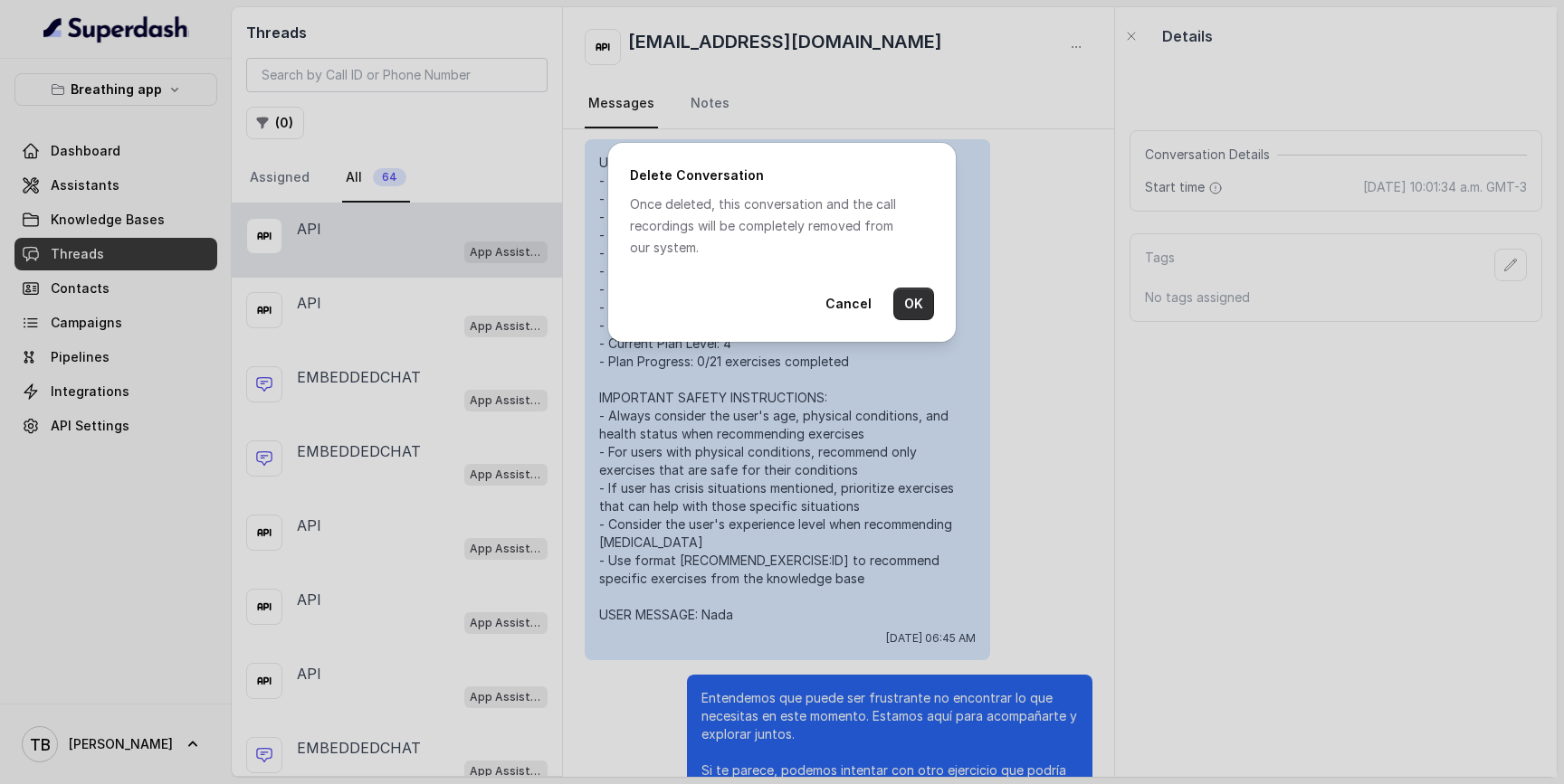
click at [917, 306] on button "OK" at bounding box center [914, 303] width 41 height 32
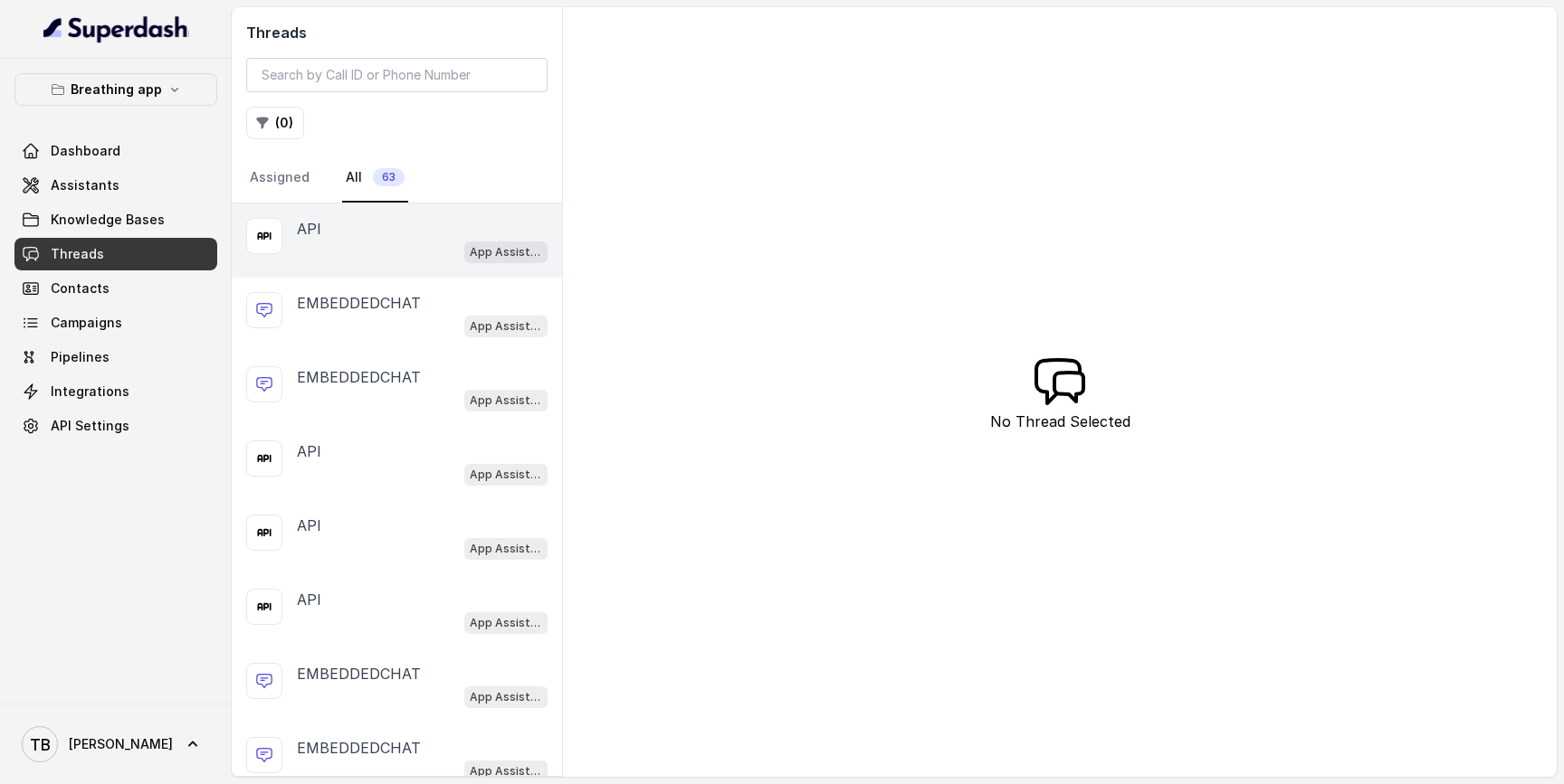
click at [398, 241] on div "App Assistant" at bounding box center [422, 251] width 251 height 23
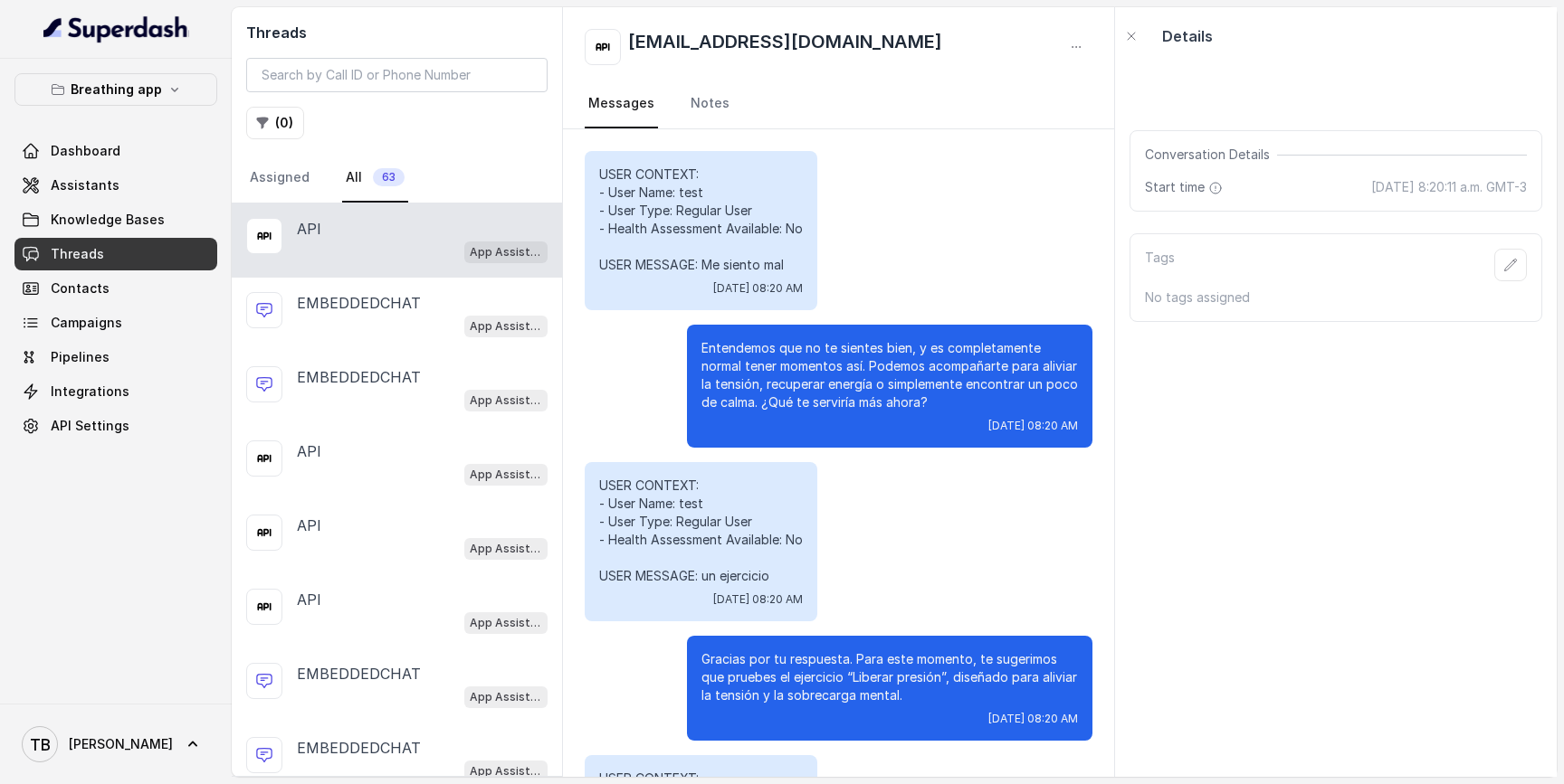
scroll to position [369, 0]
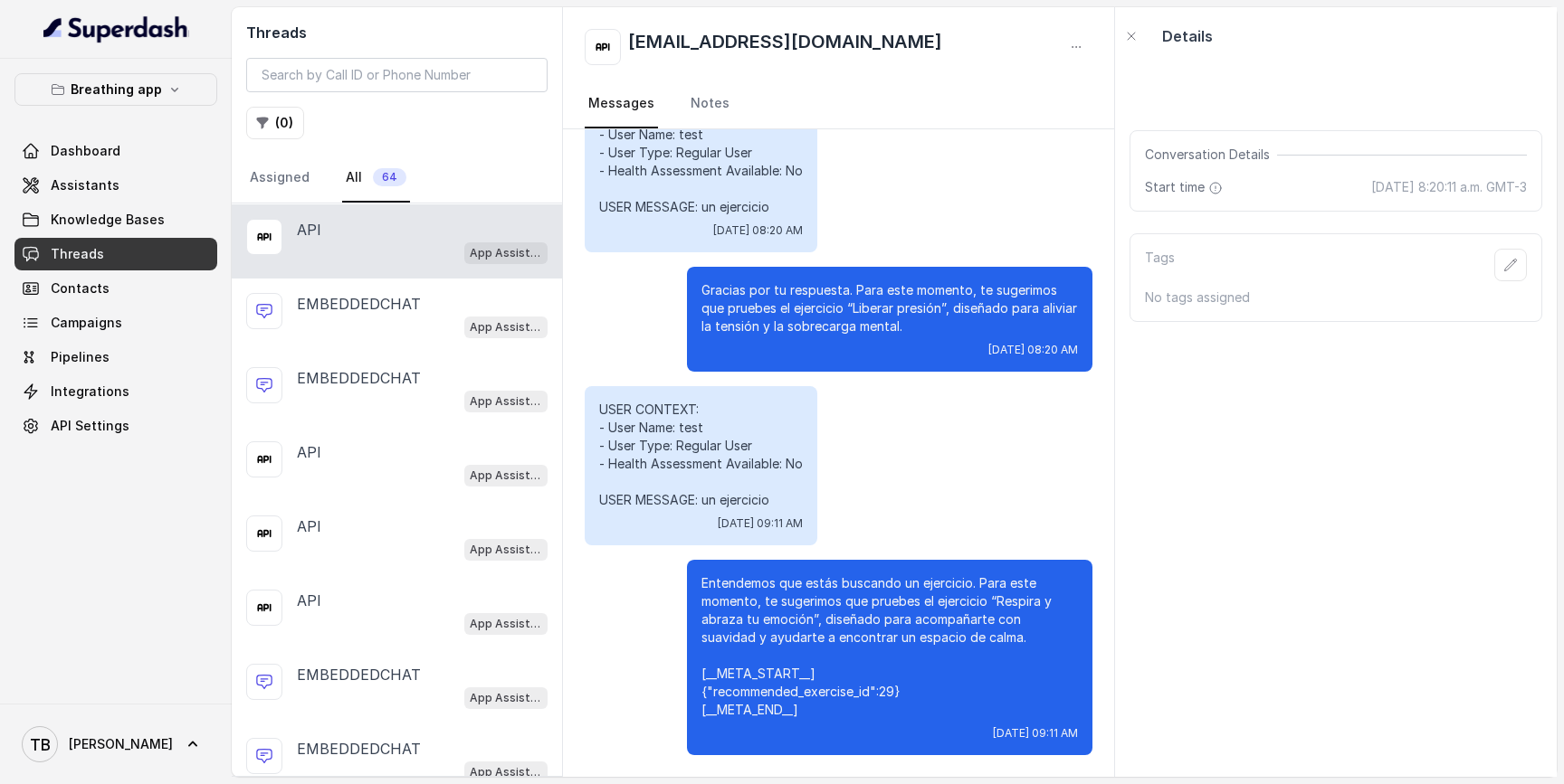
click at [907, 455] on div "USER CONTEXT: - User Name: test - User Type: Regular User - Health Assessment A…" at bounding box center [838, 466] width 508 height 159
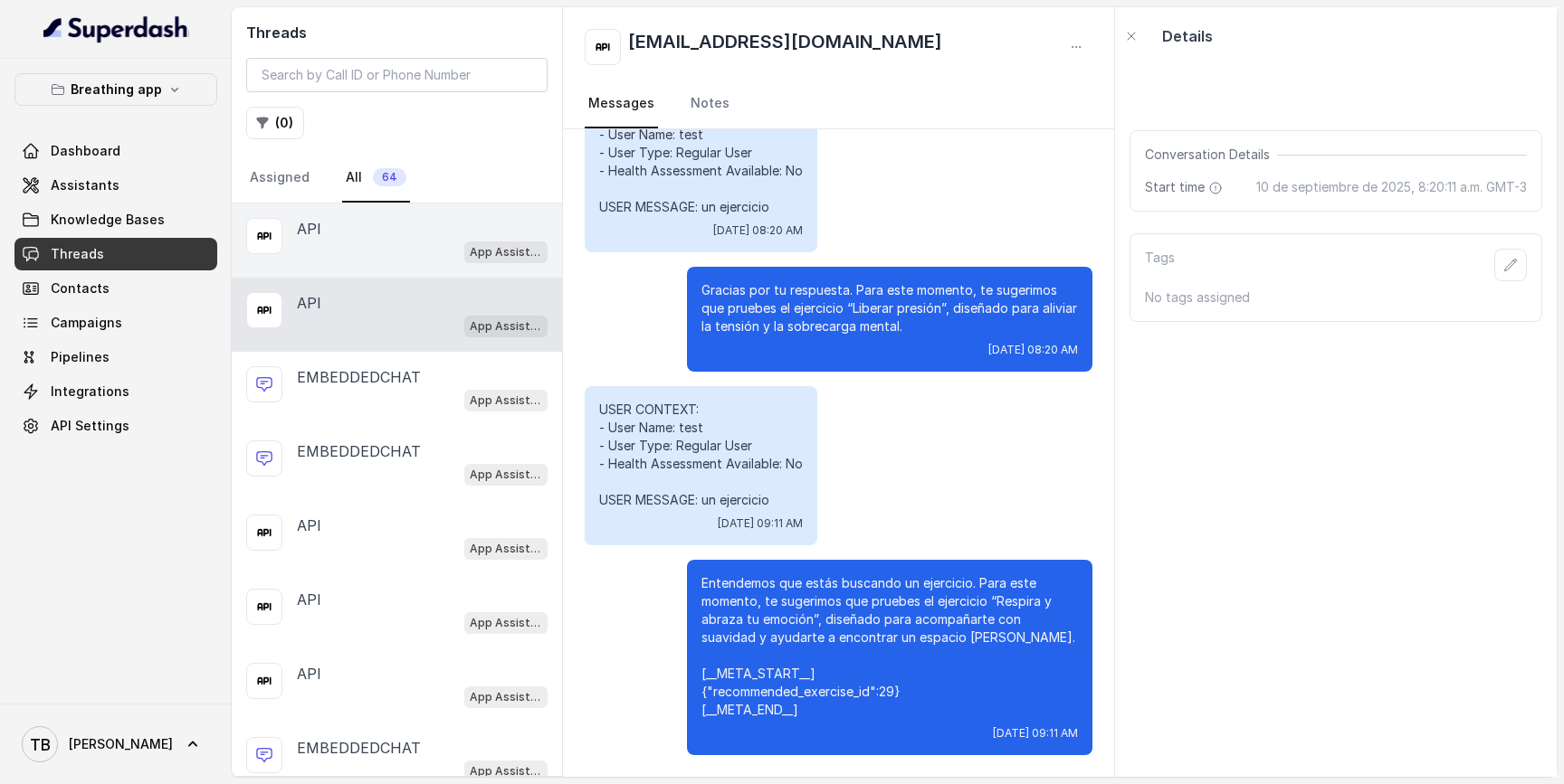
click at [413, 247] on div "App Assistant" at bounding box center [422, 251] width 251 height 23
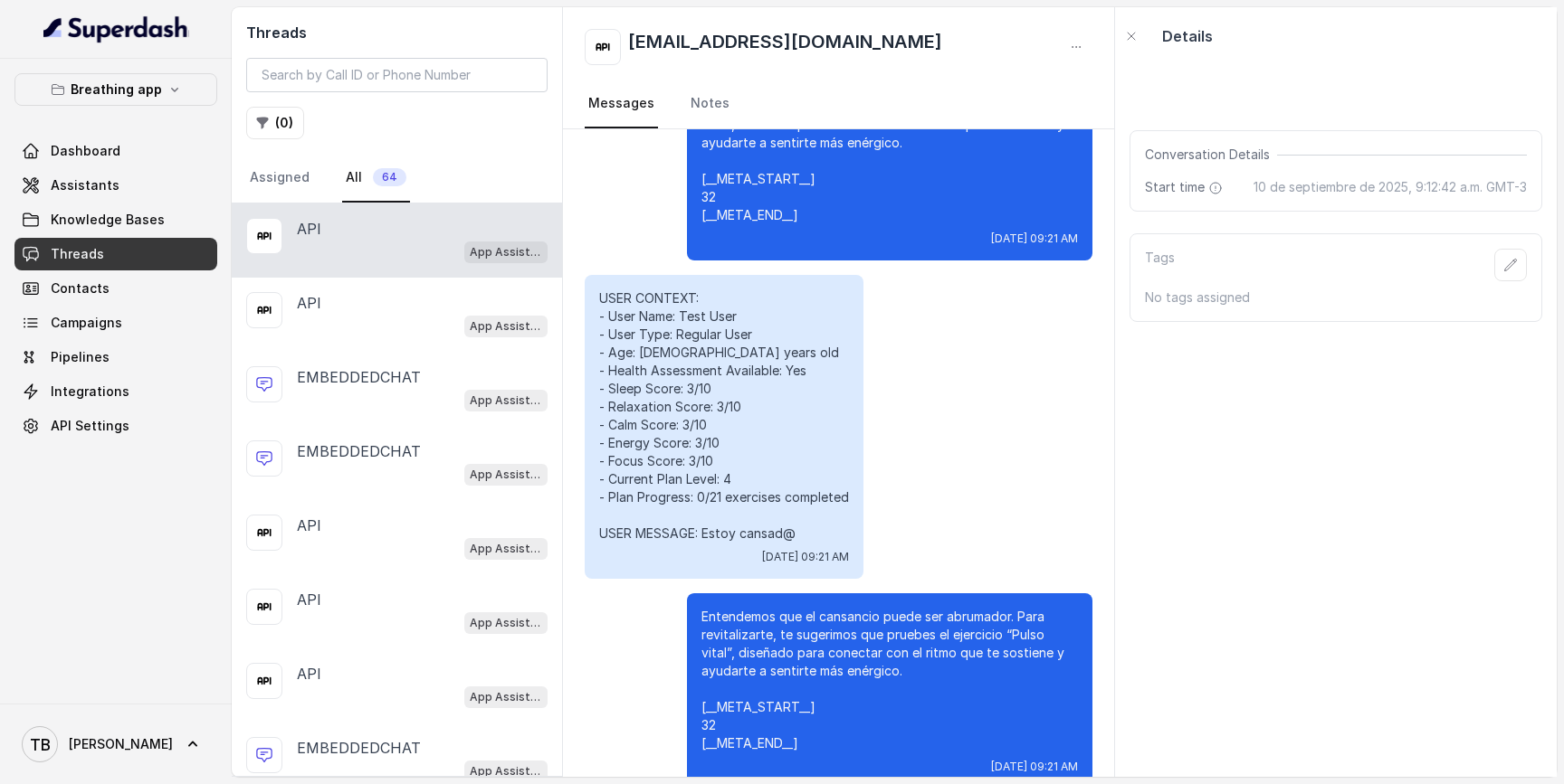
scroll to position [9709, 0]
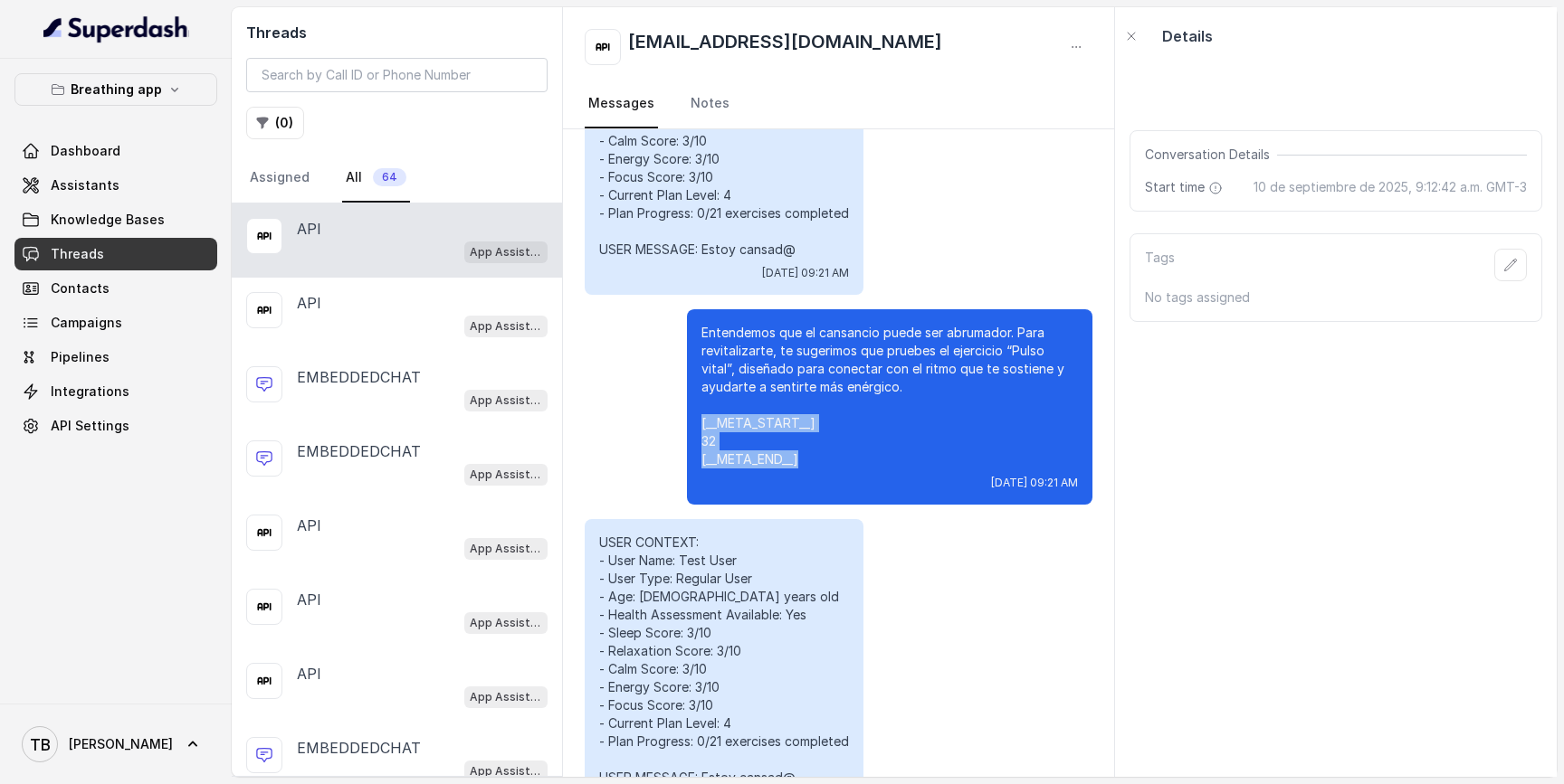
drag, startPoint x: 807, startPoint y: 455, endPoint x: 698, endPoint y: 422, distance: 113.9
click at [698, 422] on div "Entendemos que el cansancio puede ser abrumador. Para revitalizarte, te sugerim…" at bounding box center [890, 407] width 405 height 195
copy p "[__META_START__] 32 [__META_END__]"
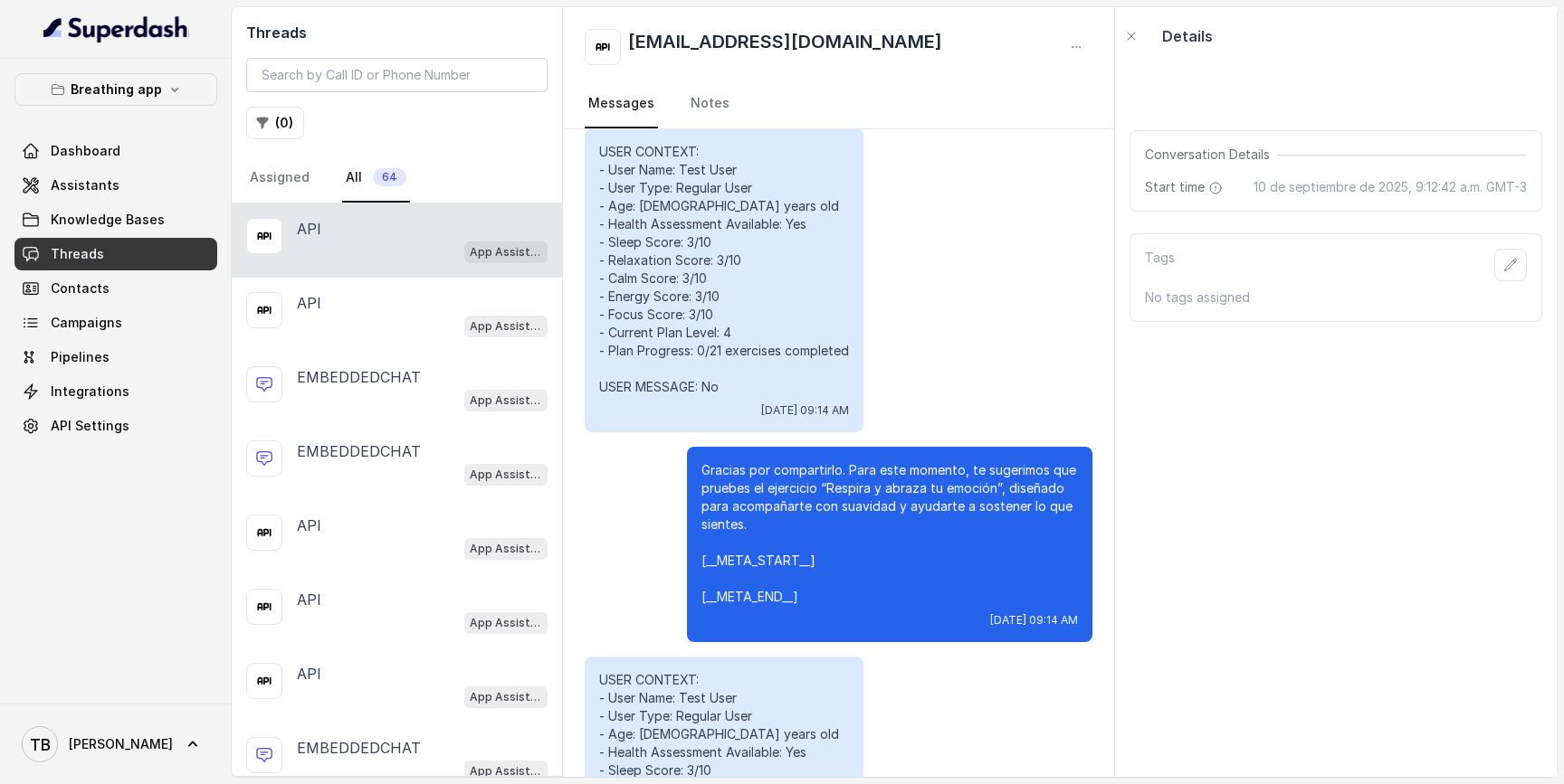
scroll to position [1525, 0]
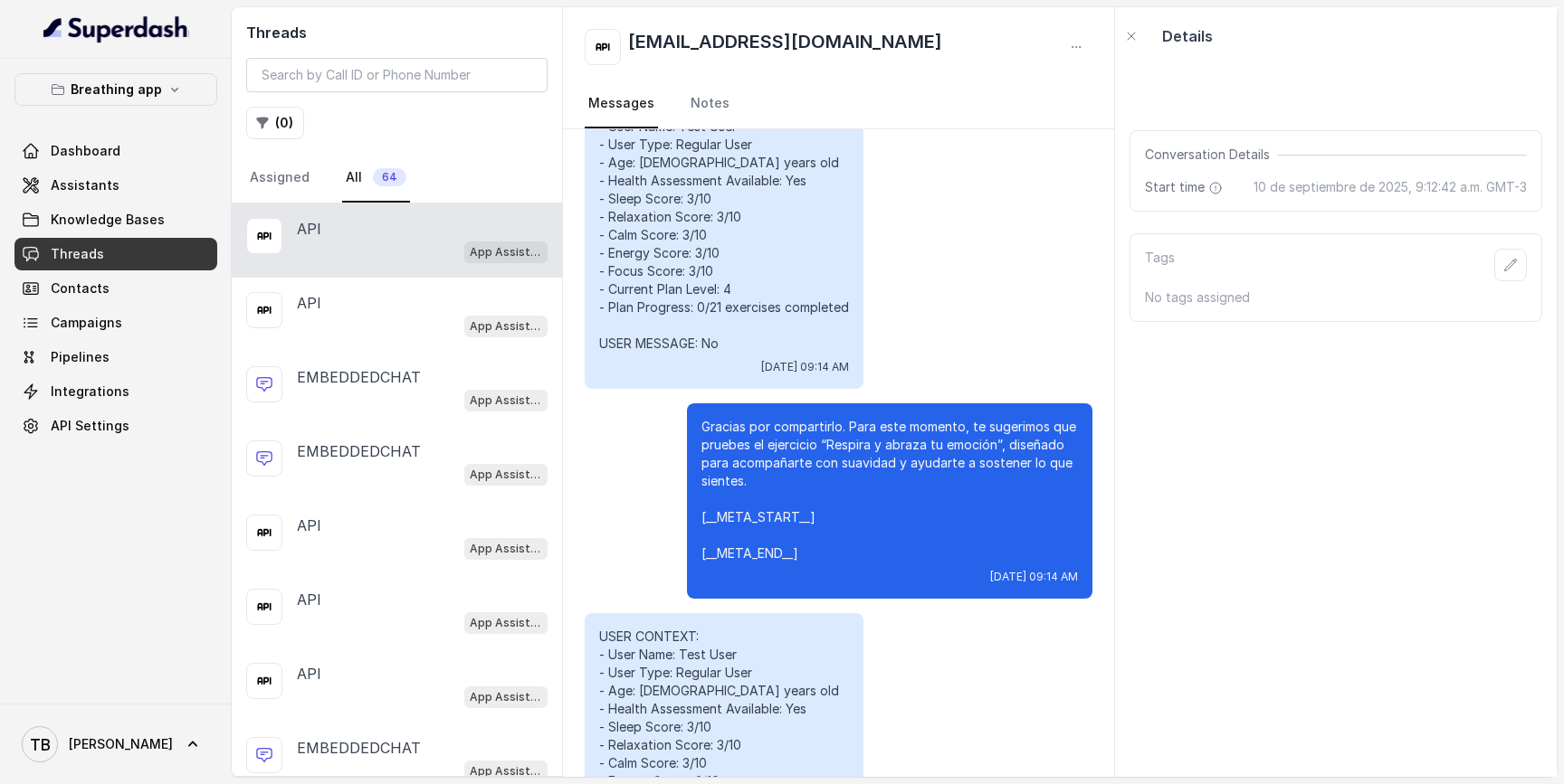
click at [778, 547] on p "Gracias por compartirlo. Para este momento, te sugerimos que pruebes el ejercic…" at bounding box center [889, 490] width 376 height 145
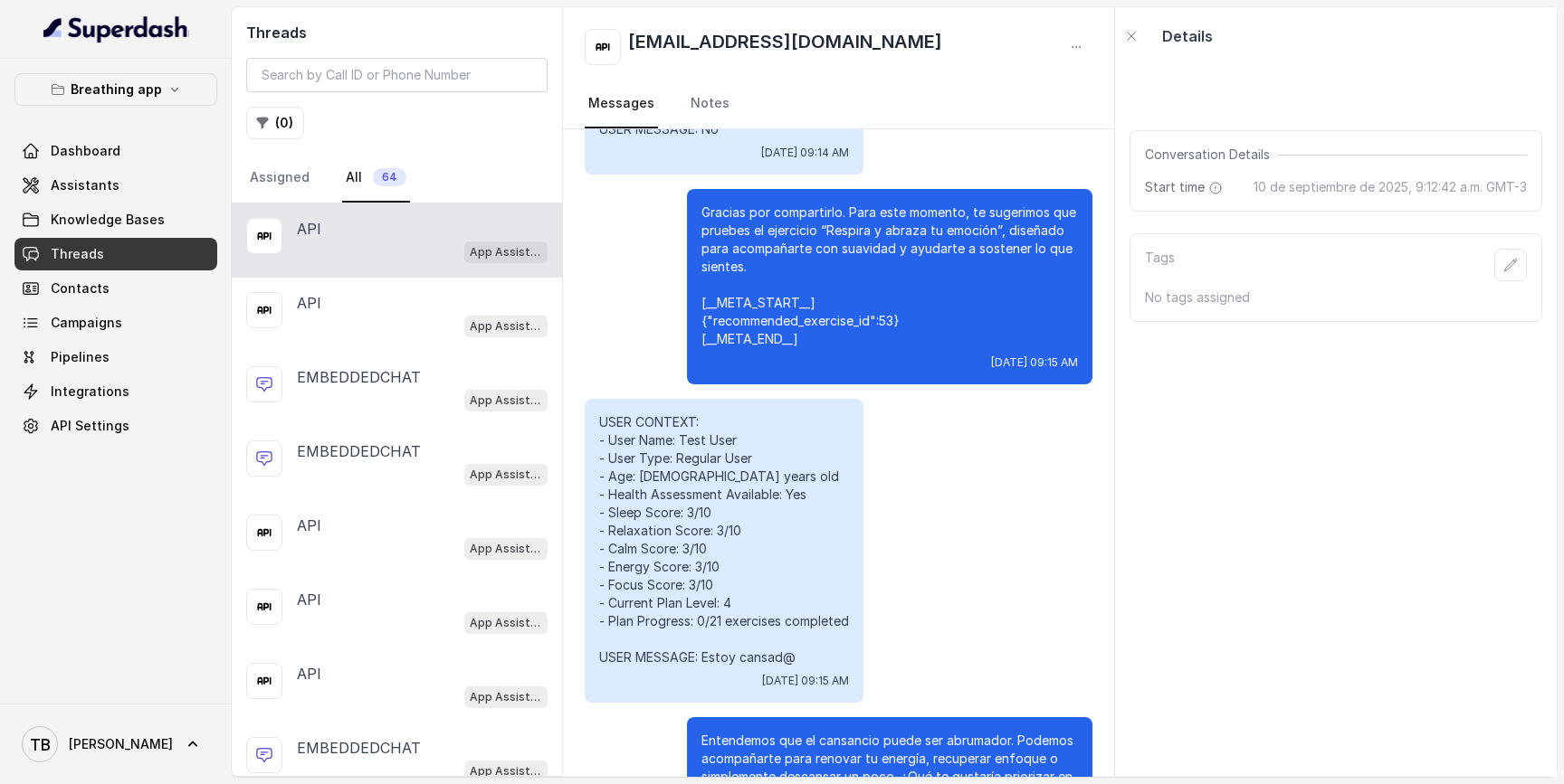
scroll to position [3508, 0]
